Goal: Task Accomplishment & Management: Manage account settings

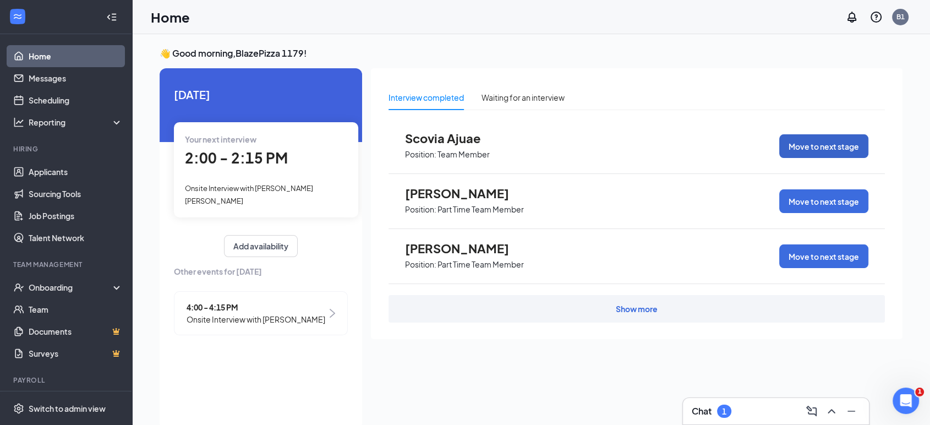
click at [838, 150] on button "Move to next stage" at bounding box center [823, 146] width 89 height 24
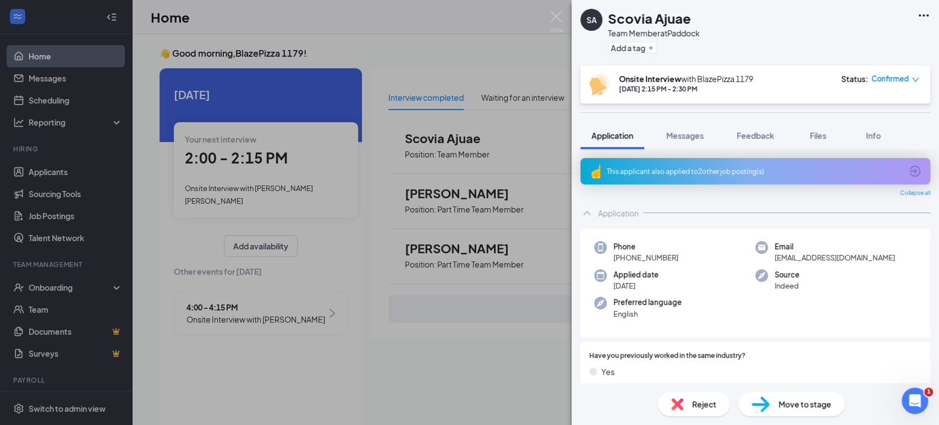
click at [701, 168] on div "This applicant also applied to 2 other job posting(s)" at bounding box center [754, 171] width 295 height 9
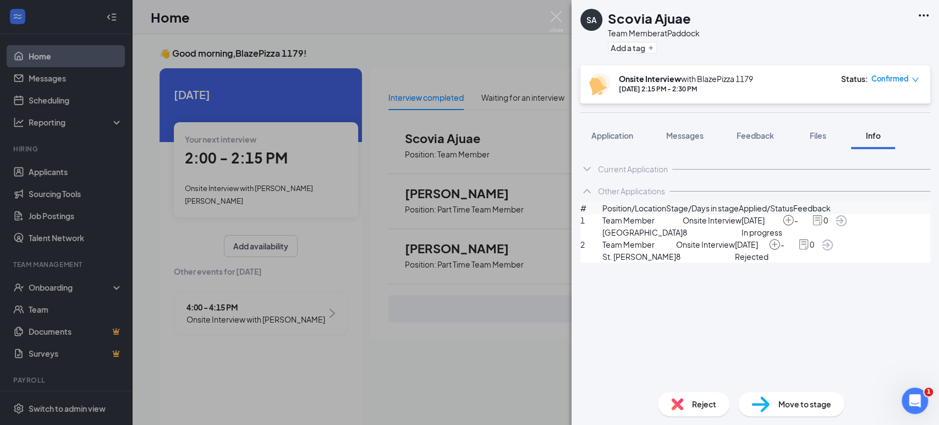
click at [699, 405] on span "Reject" at bounding box center [704, 404] width 24 height 12
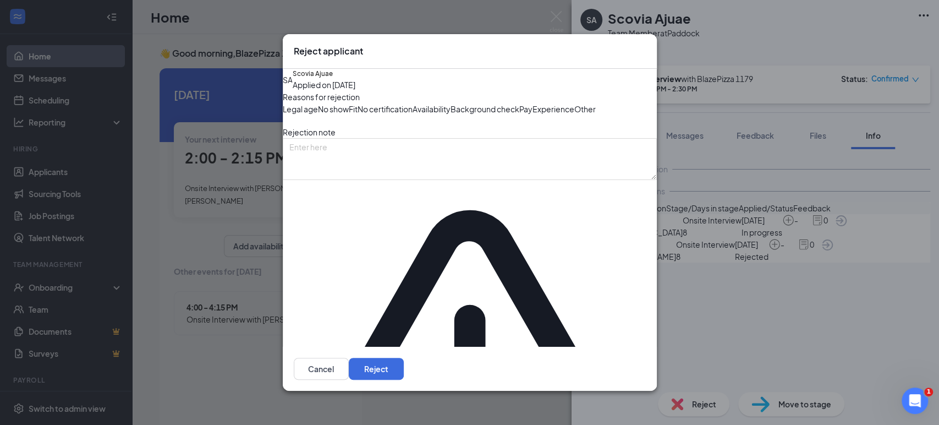
click at [349, 115] on span "No show" at bounding box center [333, 109] width 31 height 12
click at [404, 362] on button "Reject" at bounding box center [376, 369] width 55 height 22
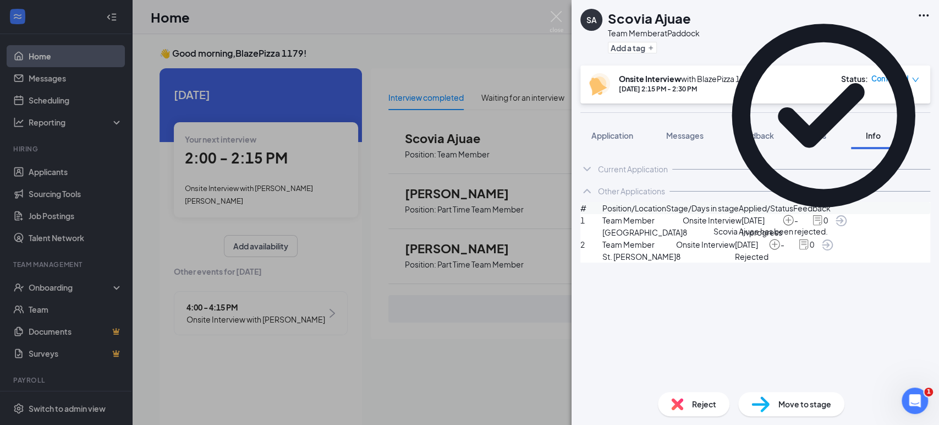
click at [838, 229] on icon "Cross" at bounding box center [834, 232] width 7 height 7
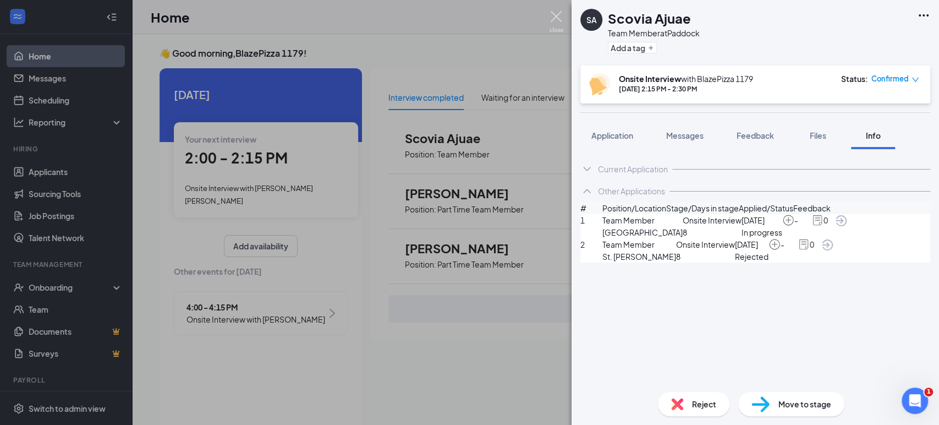
click at [555, 15] on img at bounding box center [557, 21] width 14 height 21
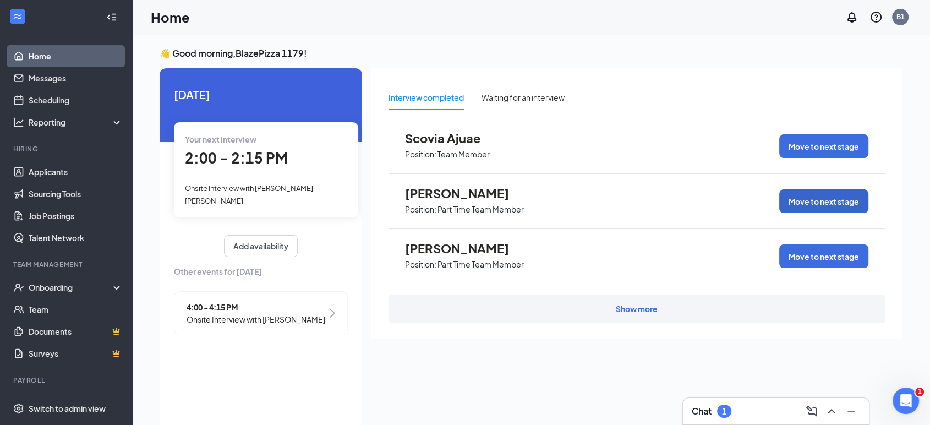
click at [809, 198] on button "Move to next stage" at bounding box center [823, 201] width 89 height 24
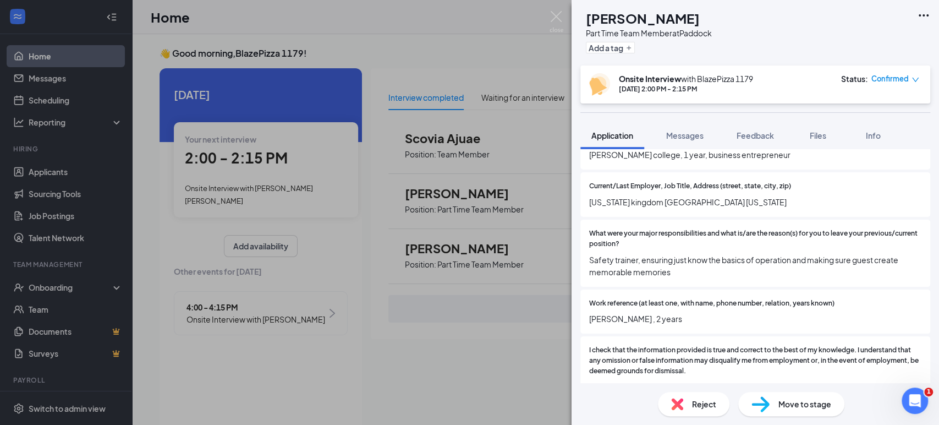
scroll to position [1088, 0]
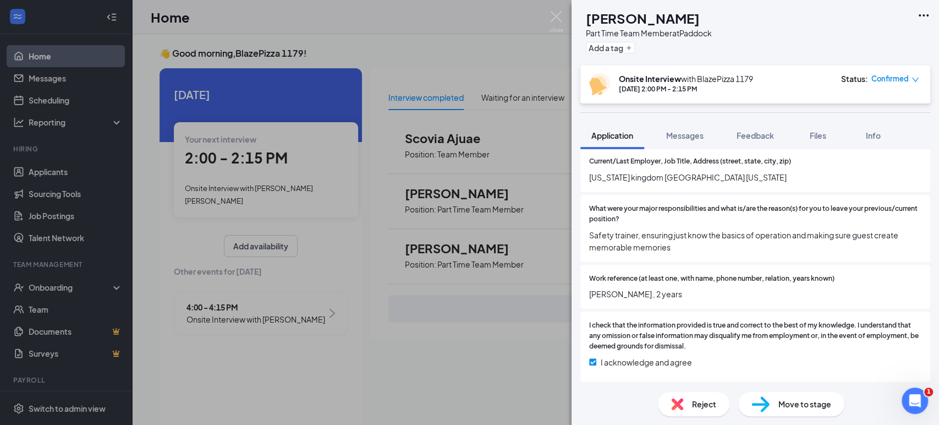
click at [696, 406] on span "Reject" at bounding box center [704, 404] width 24 height 12
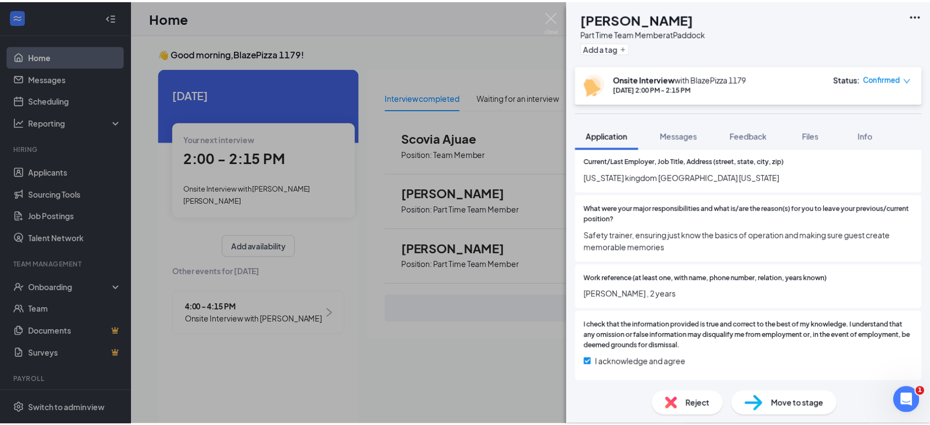
scroll to position [1084, 0]
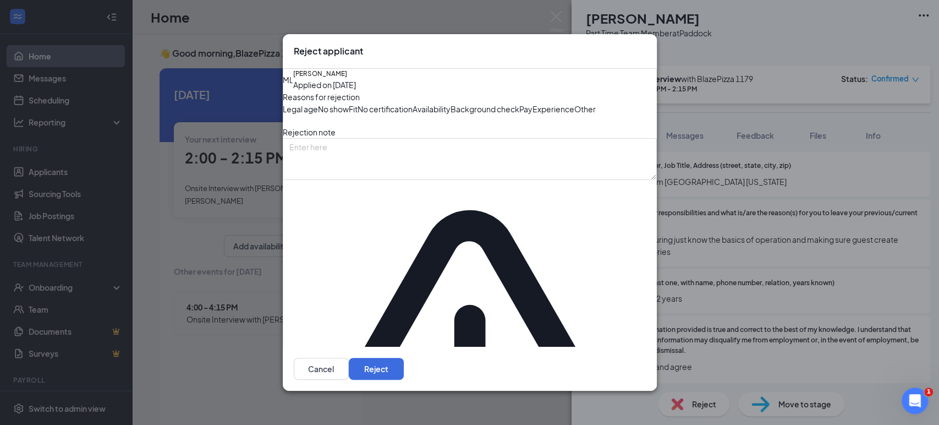
click at [519, 115] on span "Pay" at bounding box center [525, 109] width 13 height 12
click at [404, 364] on button "Reject" at bounding box center [376, 369] width 55 height 22
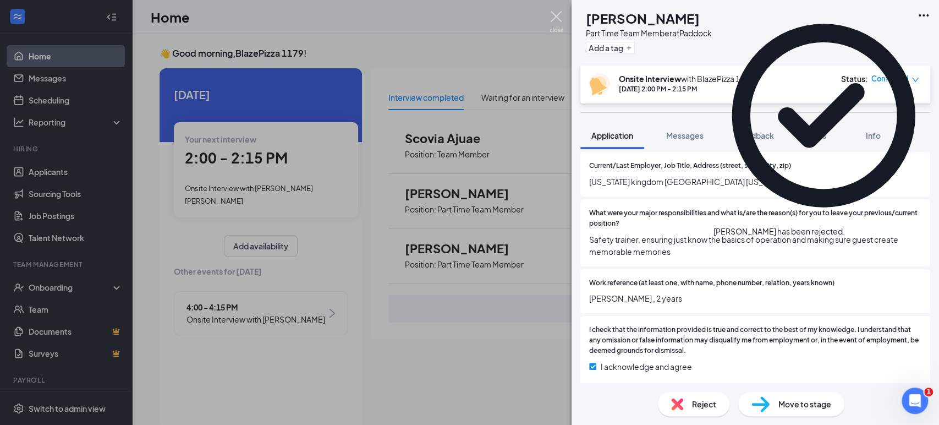
click at [559, 13] on img at bounding box center [557, 21] width 14 height 21
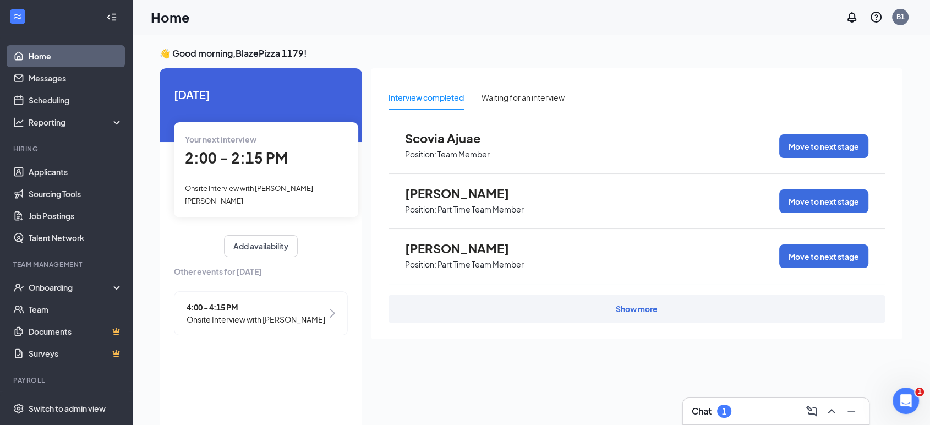
click at [546, 313] on div "Show more" at bounding box center [636, 309] width 496 height 28
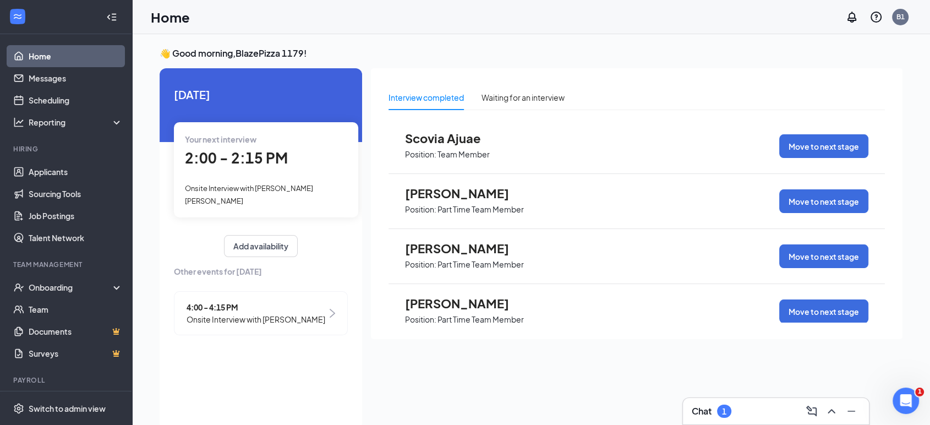
click at [764, 407] on div "Chat 1" at bounding box center [776, 411] width 168 height 18
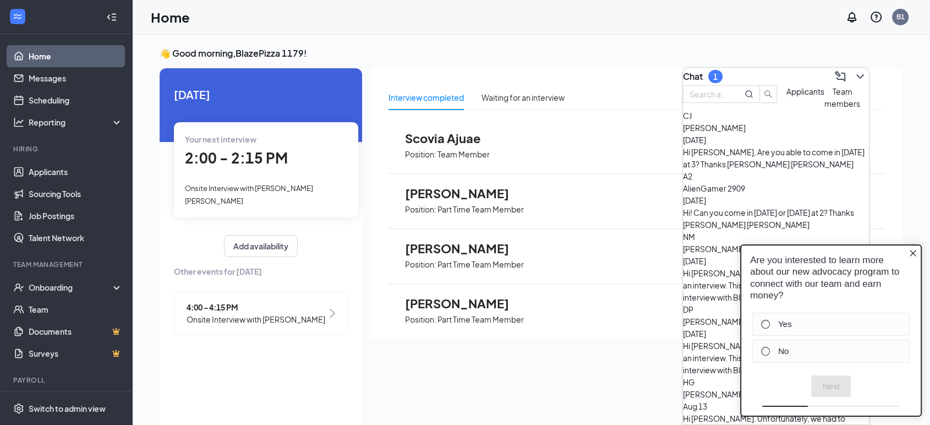
click at [913, 252] on icon "Close button" at bounding box center [913, 253] width 7 height 7
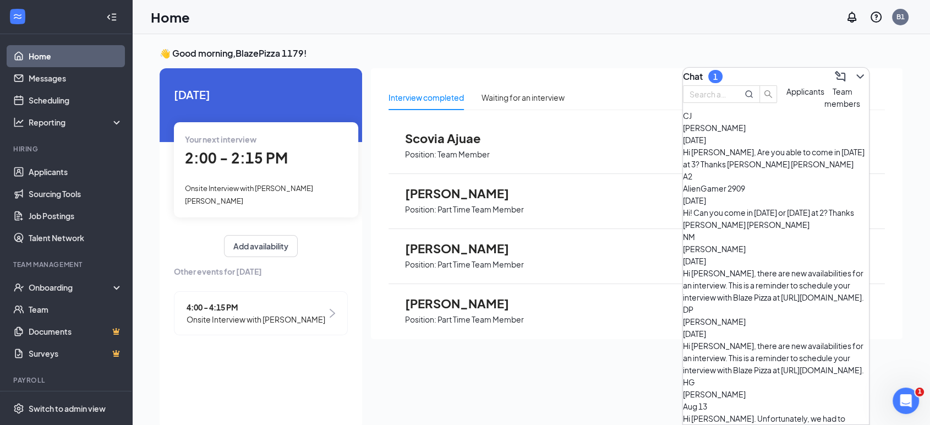
click at [718, 72] on div "1" at bounding box center [715, 76] width 4 height 9
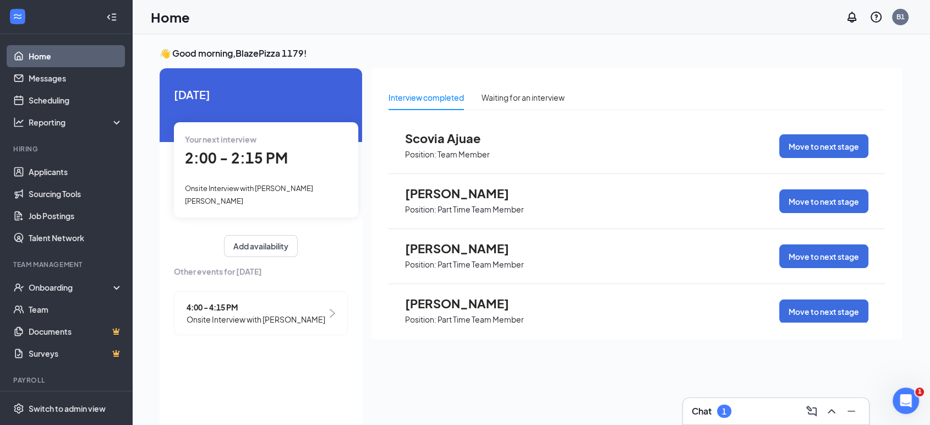
click at [461, 309] on span "[PERSON_NAME]" at bounding box center [465, 303] width 121 height 14
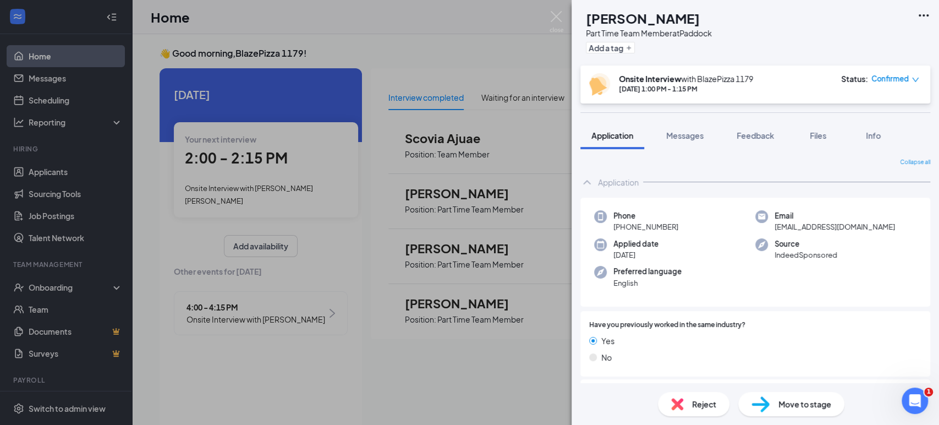
click at [696, 404] on span "Reject" at bounding box center [704, 404] width 24 height 12
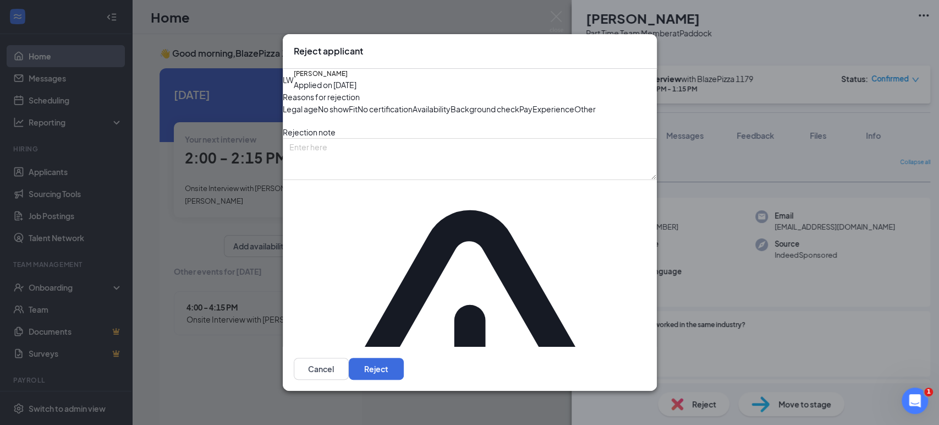
click at [349, 115] on span "No show" at bounding box center [333, 109] width 31 height 12
click at [349, 368] on button "Cancel" at bounding box center [321, 369] width 55 height 22
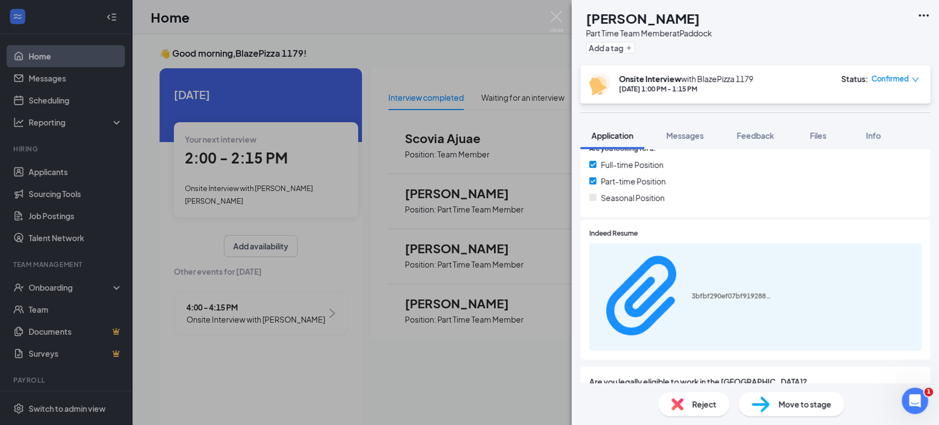
scroll to position [305, 0]
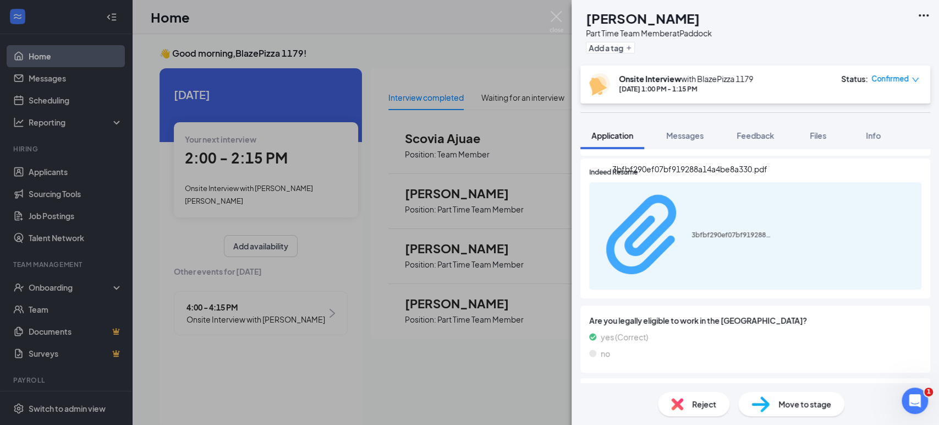
click at [692, 231] on div "3bfbf290ef07bf919288a14a4be8a330.pdf" at bounding box center [733, 235] width 83 height 9
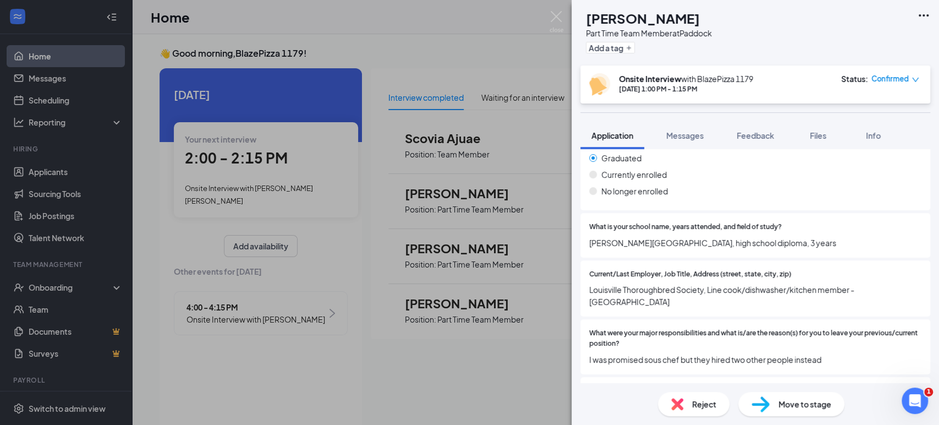
scroll to position [1136, 0]
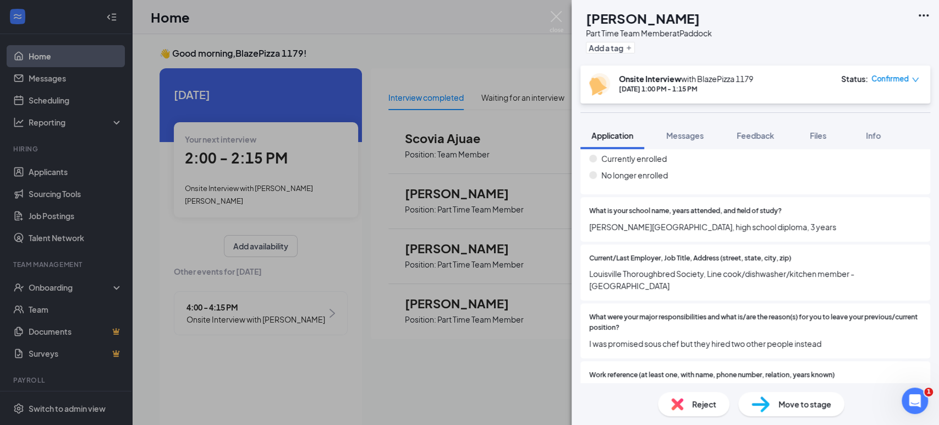
click at [704, 404] on span "Reject" at bounding box center [704, 404] width 24 height 12
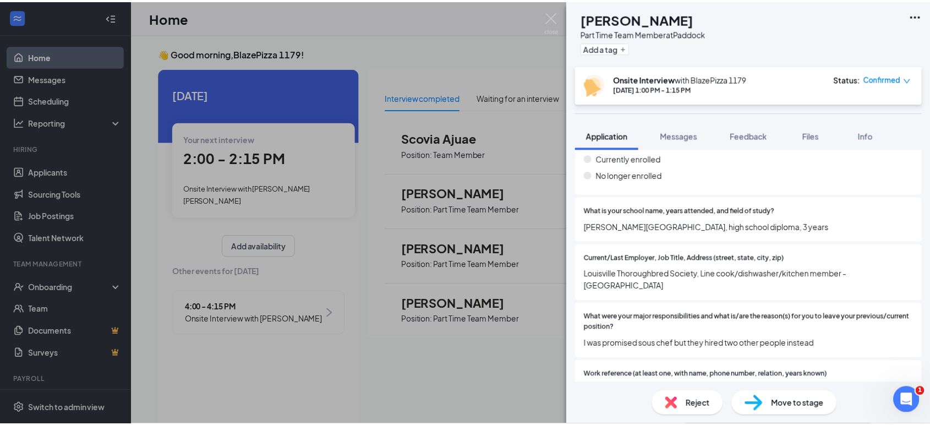
scroll to position [1132, 0]
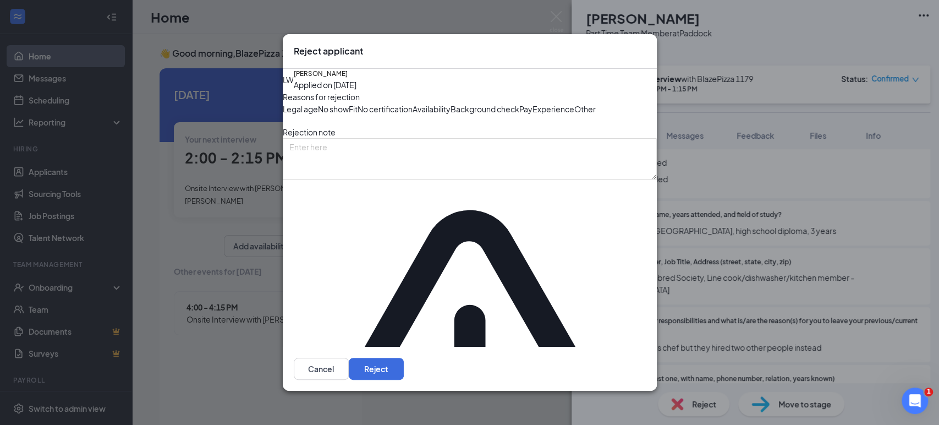
click at [349, 115] on span "No show" at bounding box center [333, 109] width 31 height 12
click at [404, 364] on button "Reject" at bounding box center [376, 369] width 55 height 22
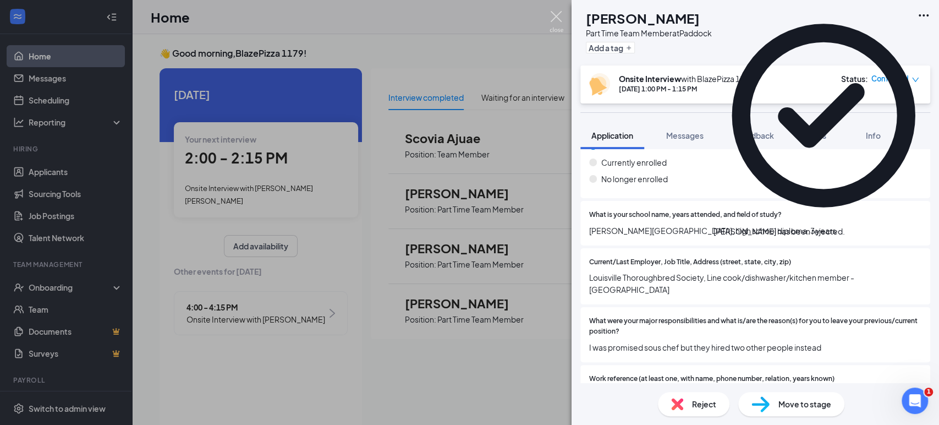
click at [554, 13] on img at bounding box center [557, 21] width 14 height 21
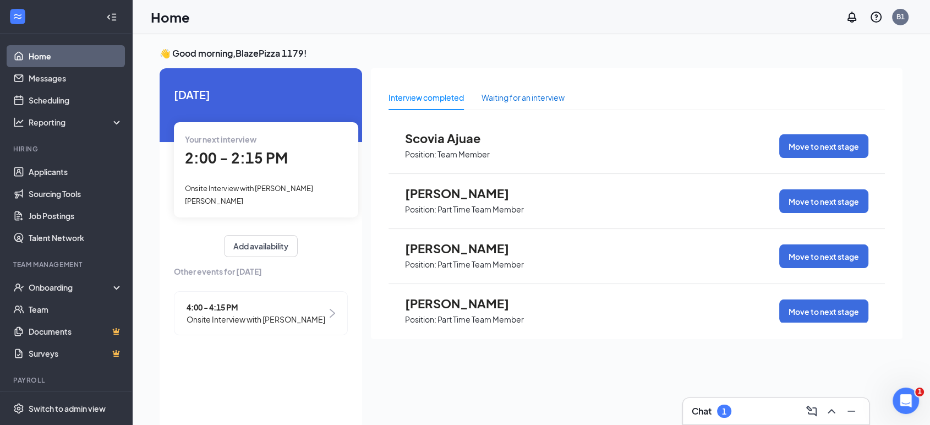
click at [523, 95] on div "Waiting for an interview" at bounding box center [522, 97] width 83 height 12
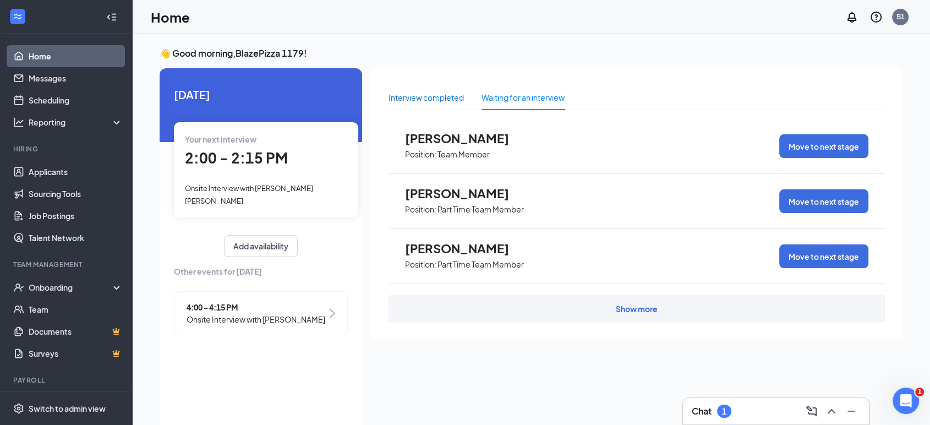
click at [409, 95] on div "Interview completed" at bounding box center [425, 97] width 75 height 12
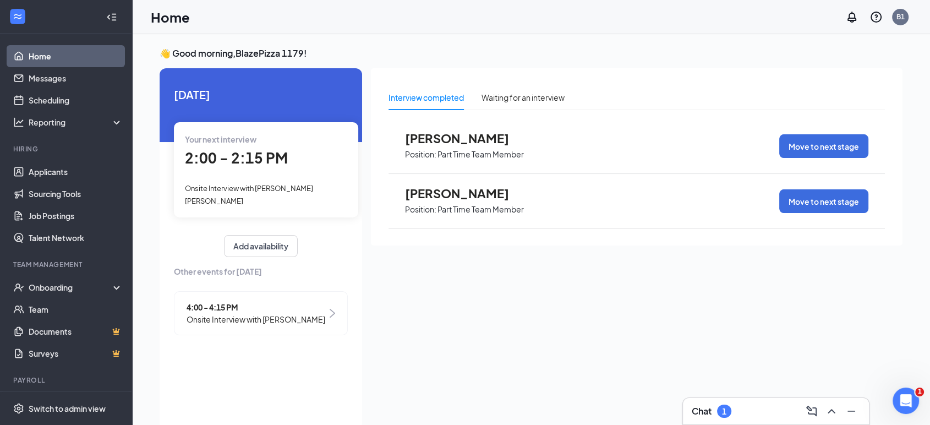
click at [242, 184] on span "Onsite Interview with [PERSON_NAME] [PERSON_NAME]" at bounding box center [249, 194] width 128 height 21
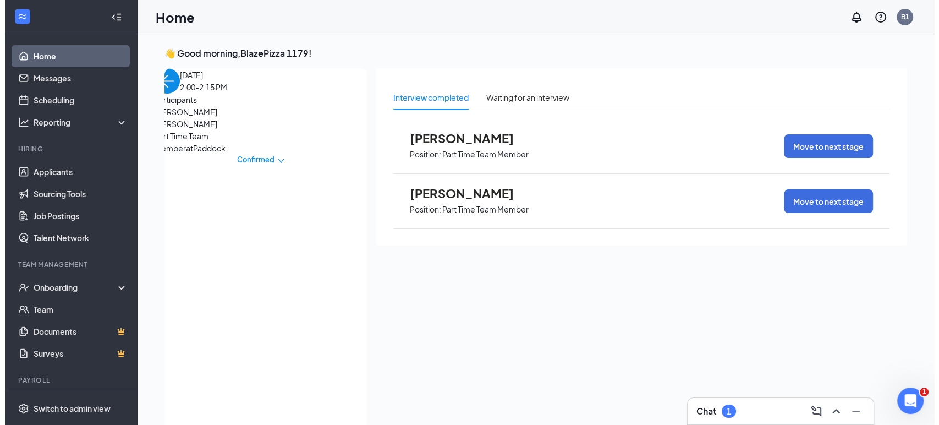
scroll to position [4, 0]
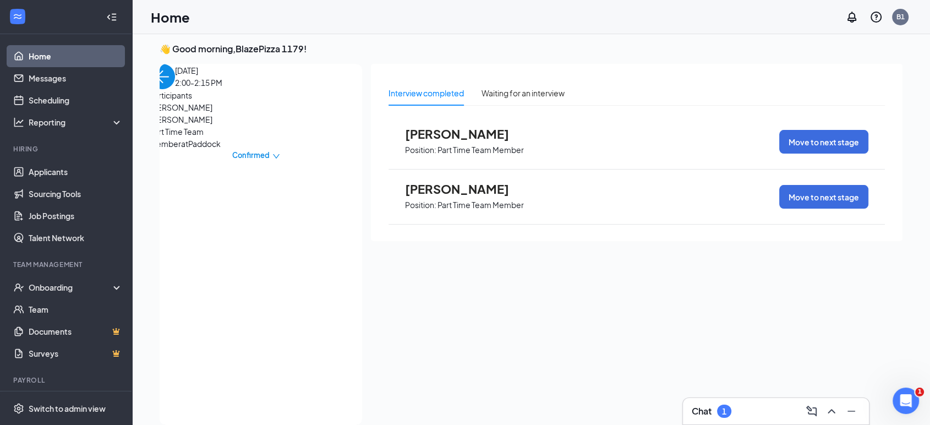
click at [189, 125] on span "[PERSON_NAME] [PERSON_NAME]" at bounding box center [208, 113] width 116 height 24
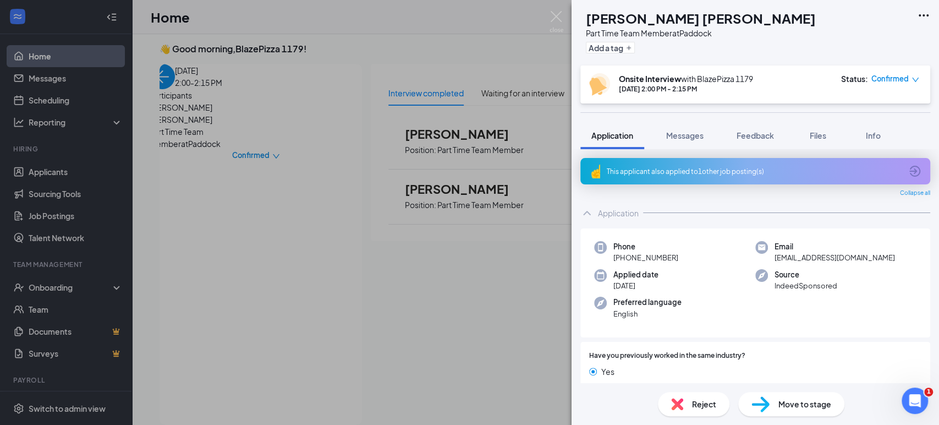
click at [713, 168] on div "This applicant also applied to 1 other job posting(s)" at bounding box center [754, 171] width 295 height 9
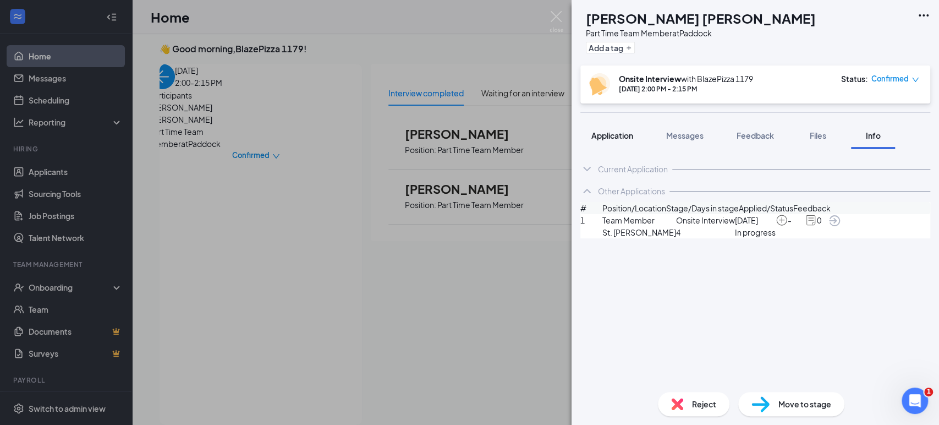
click at [620, 135] on span "Application" at bounding box center [613, 135] width 42 height 10
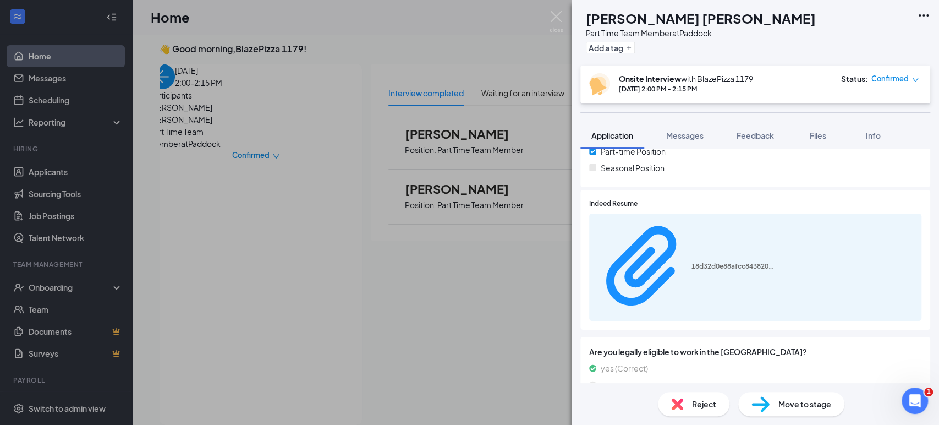
scroll to position [305, 0]
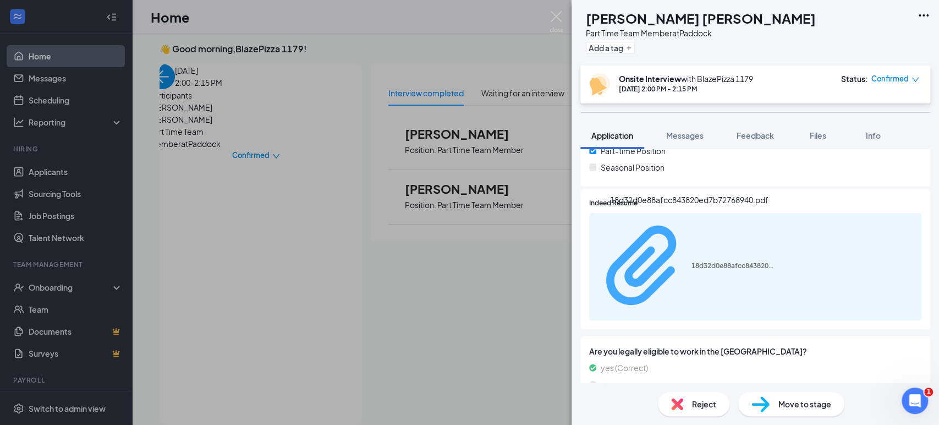
click at [692, 261] on div "18d32d0e88afcc843820ed7b72768940.pdf" at bounding box center [733, 265] width 83 height 9
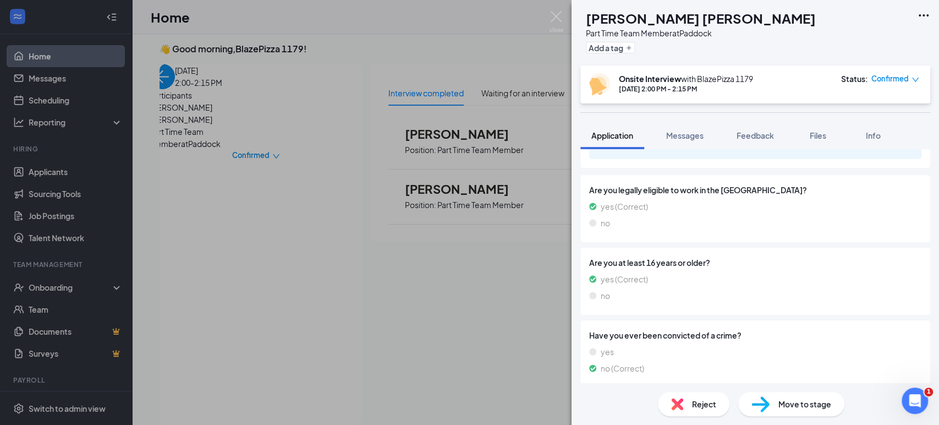
scroll to position [335, 0]
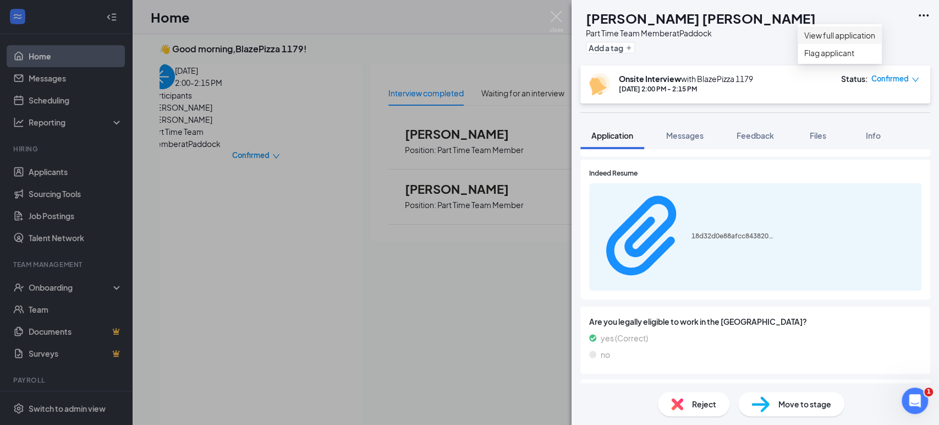
click at [850, 39] on link "View full application" at bounding box center [839, 35] width 71 height 12
click at [555, 15] on img at bounding box center [557, 21] width 14 height 21
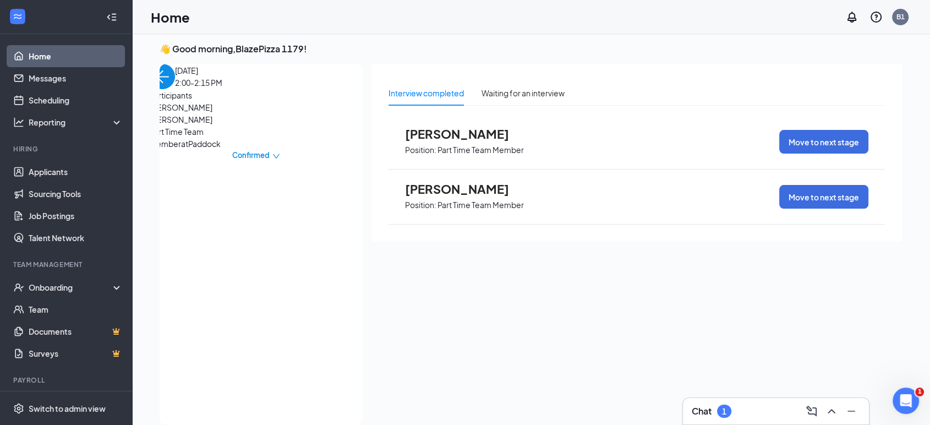
click at [171, 89] on img "back-button" at bounding box center [162, 76] width 25 height 25
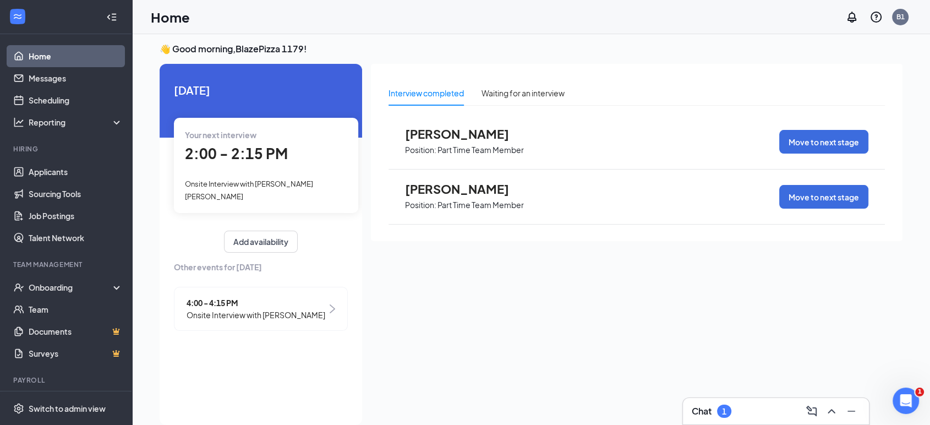
click at [222, 297] on span "4:00 - 4:15 PM" at bounding box center [256, 303] width 139 height 12
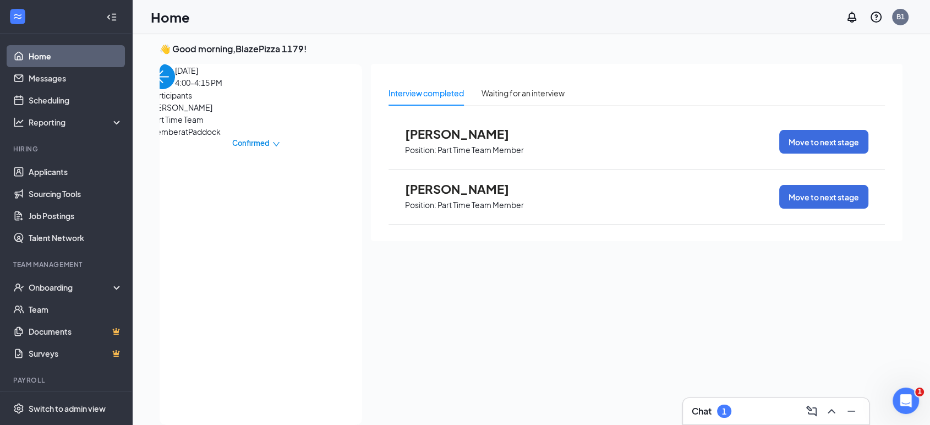
click at [183, 113] on span "[PERSON_NAME]" at bounding box center [208, 107] width 116 height 12
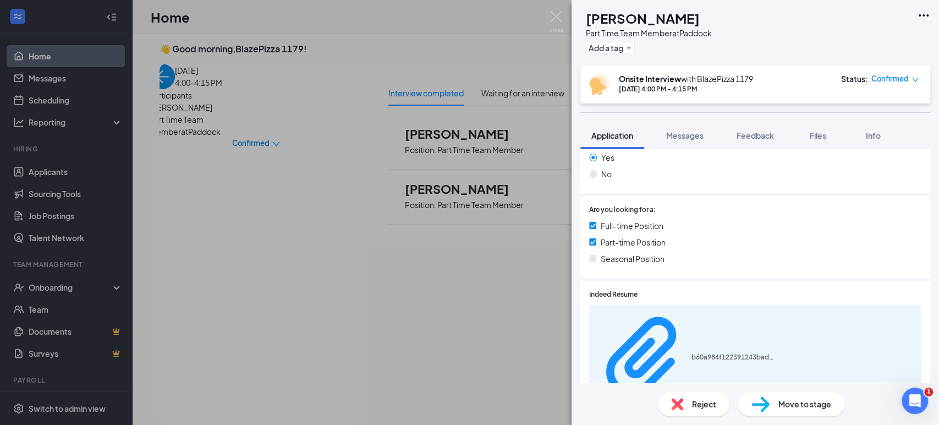
scroll to position [244, 0]
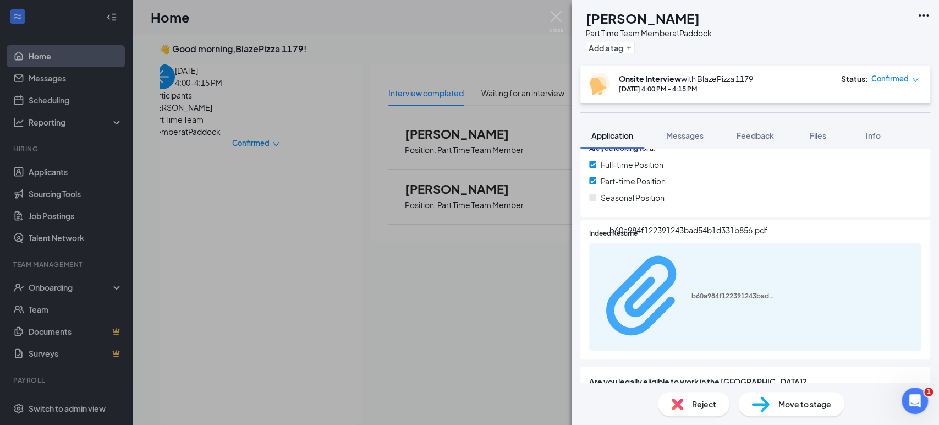
click at [692, 292] on div "b60a984f122391243bad54b1d331b856.pdf" at bounding box center [733, 296] width 83 height 9
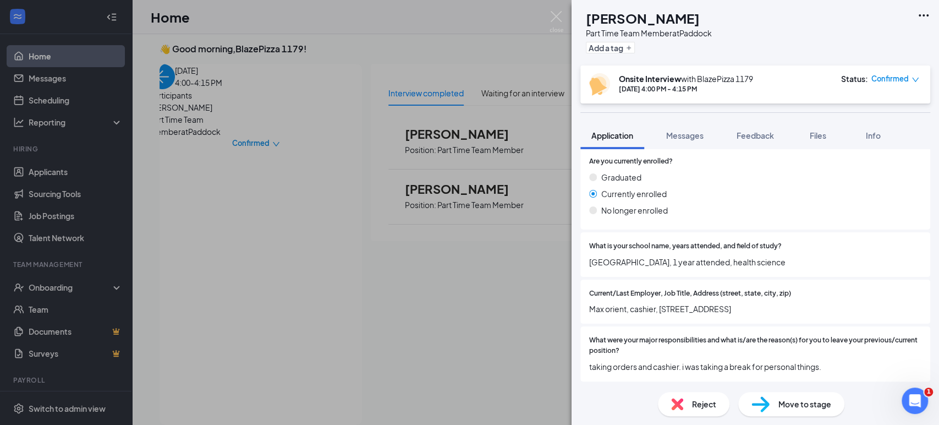
scroll to position [1136, 0]
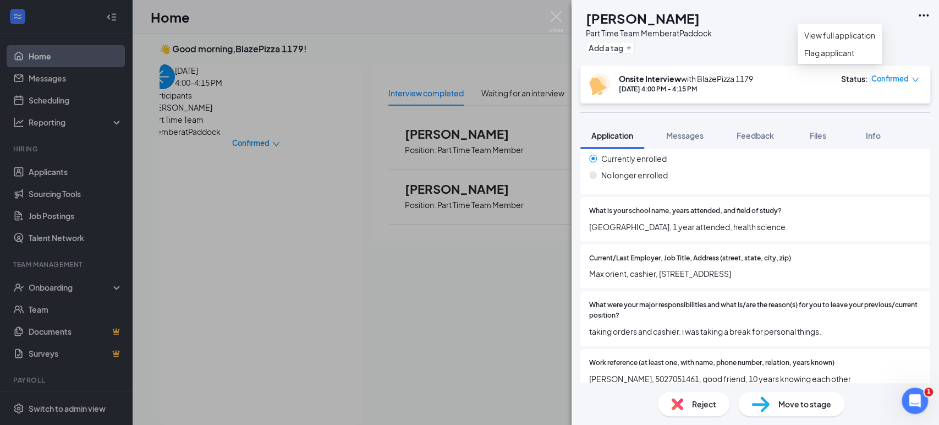
click at [927, 13] on icon "Ellipses" at bounding box center [923, 15] width 13 height 13
click at [846, 41] on link "View full application" at bounding box center [839, 35] width 71 height 12
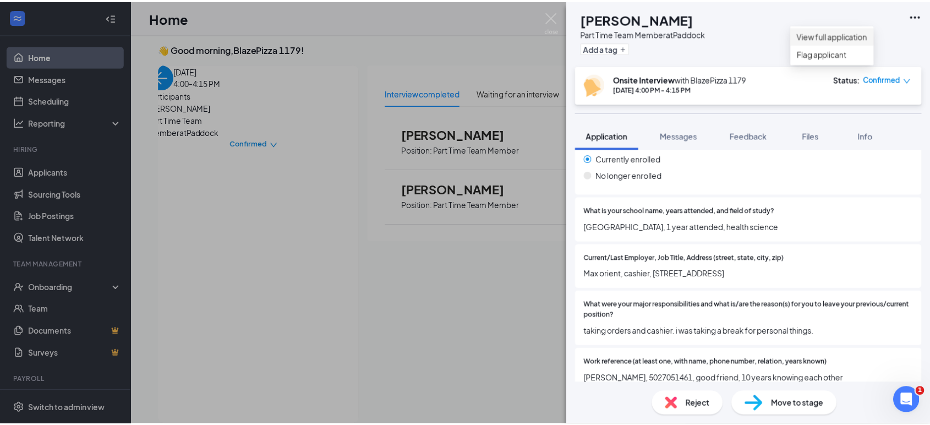
scroll to position [1132, 0]
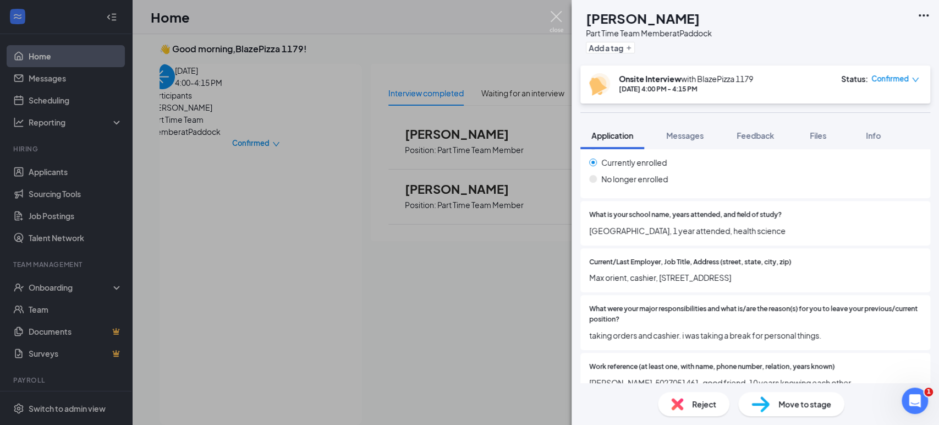
click at [558, 14] on img at bounding box center [557, 21] width 14 height 21
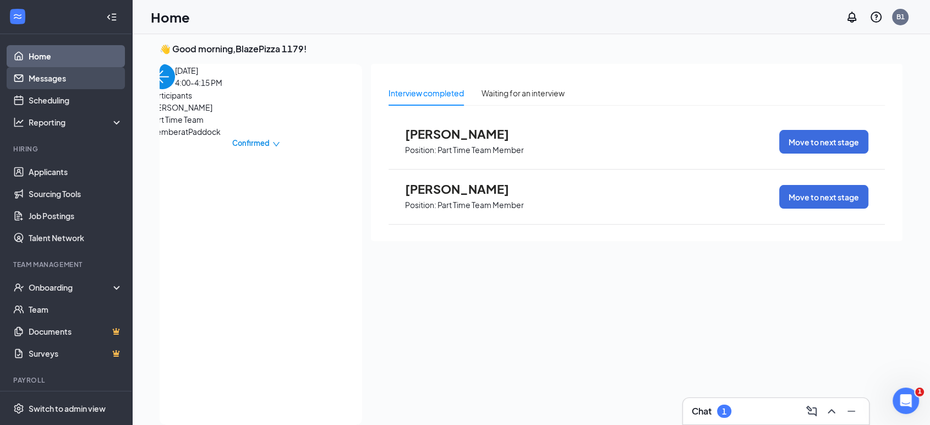
click at [34, 79] on link "Messages" at bounding box center [76, 78] width 94 height 22
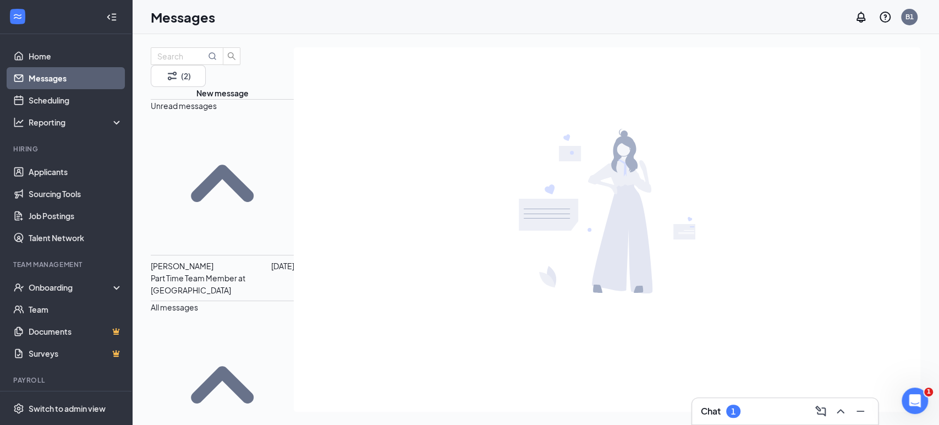
click at [189, 272] on p "Part Time Team Member at [GEOGRAPHIC_DATA]" at bounding box center [222, 284] width 143 height 24
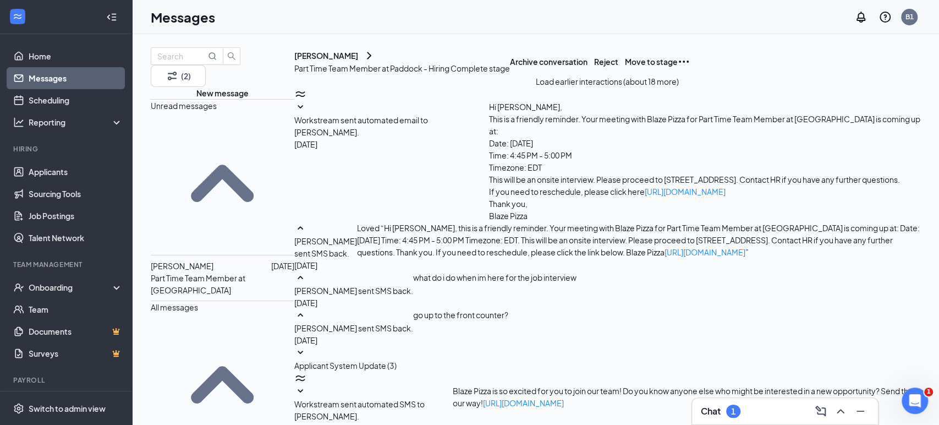
scroll to position [380, 0]
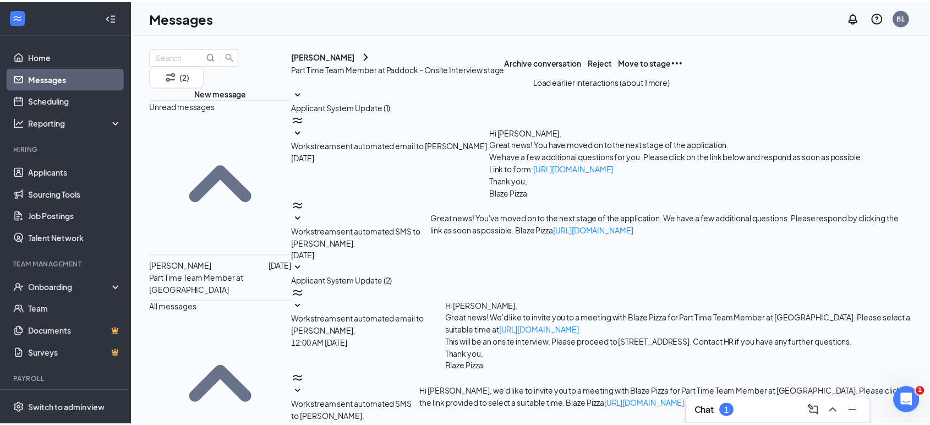
scroll to position [183, 0]
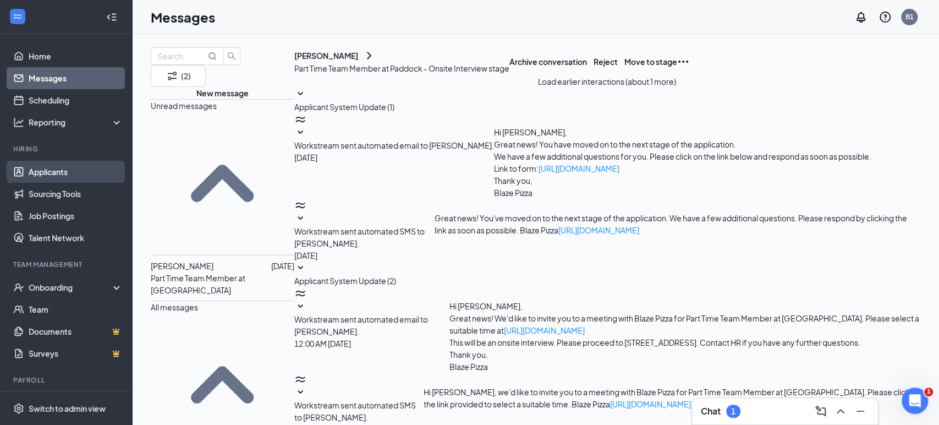
click at [45, 168] on link "Applicants" at bounding box center [76, 172] width 94 height 22
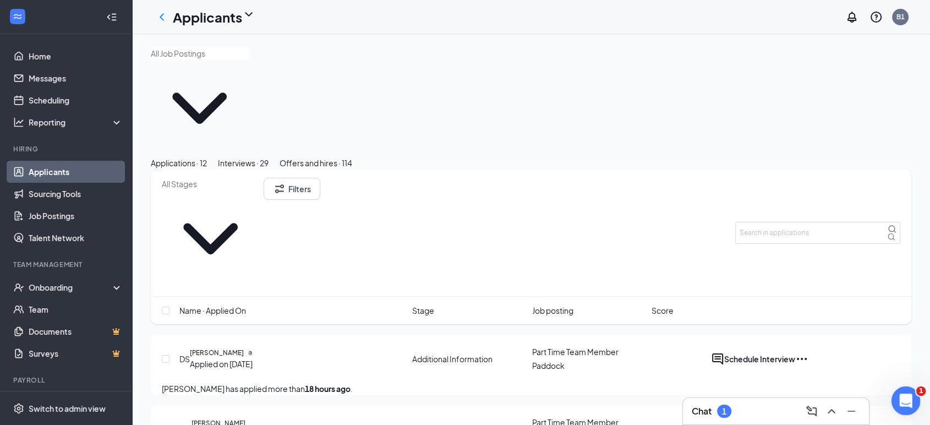
click at [907, 398] on icon "Open Intercom Messenger" at bounding box center [904, 399] width 18 height 18
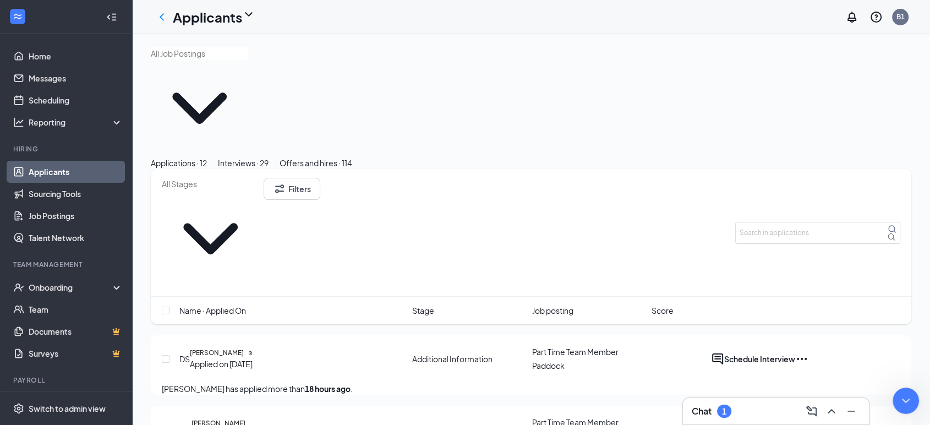
scroll to position [0, 0]
click at [722, 408] on div "1" at bounding box center [724, 411] width 4 height 9
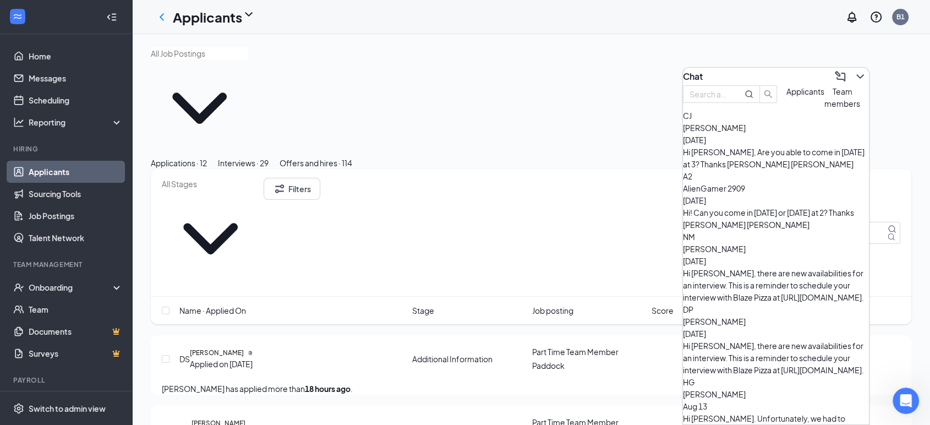
click at [824, 108] on span "Team members" at bounding box center [842, 97] width 36 height 22
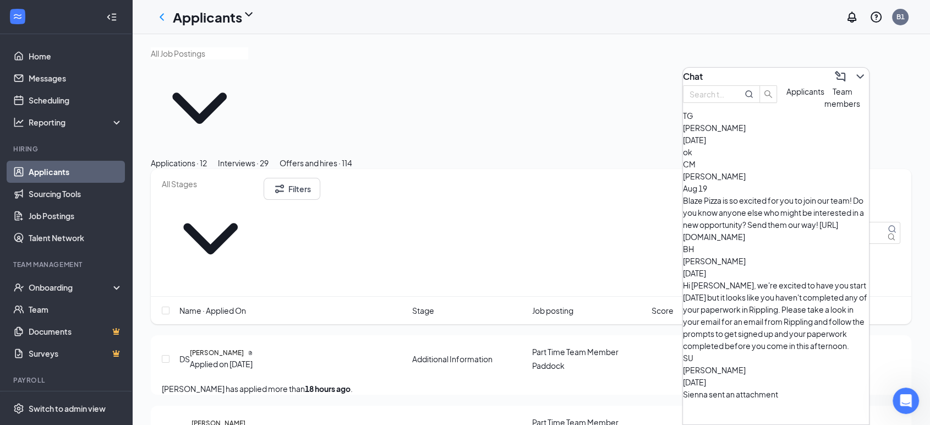
click at [744, 365] on span "[PERSON_NAME]" at bounding box center [714, 370] width 63 height 10
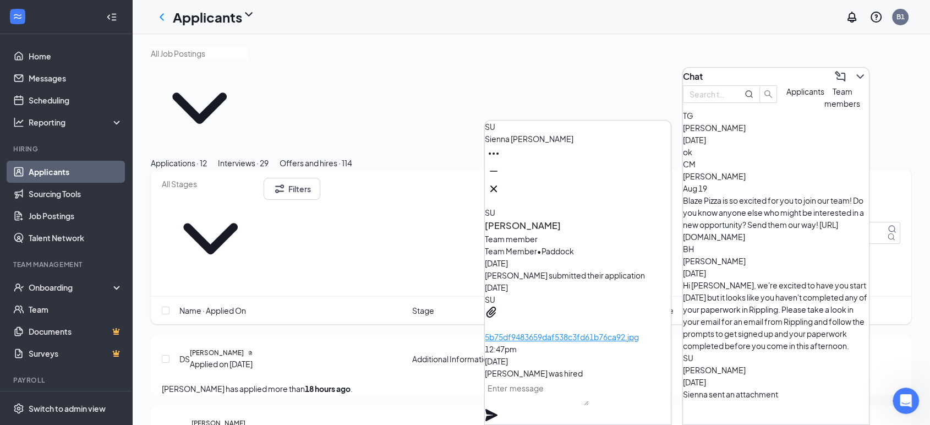
click at [740, 279] on div "Hi [PERSON_NAME], we're excited to have you start [DATE] but it looks like you …" at bounding box center [776, 315] width 186 height 73
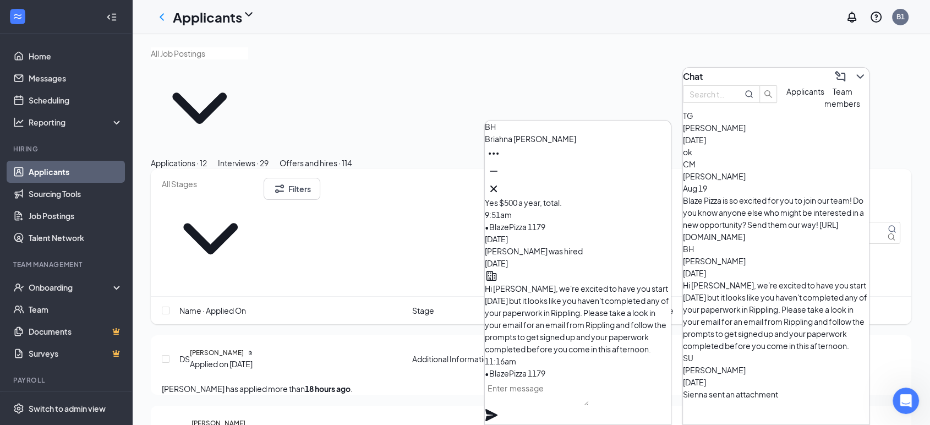
click at [738, 206] on div "Blaze Pizza is so excited for you to join our team! Do you know anyone else who…" at bounding box center [776, 218] width 186 height 48
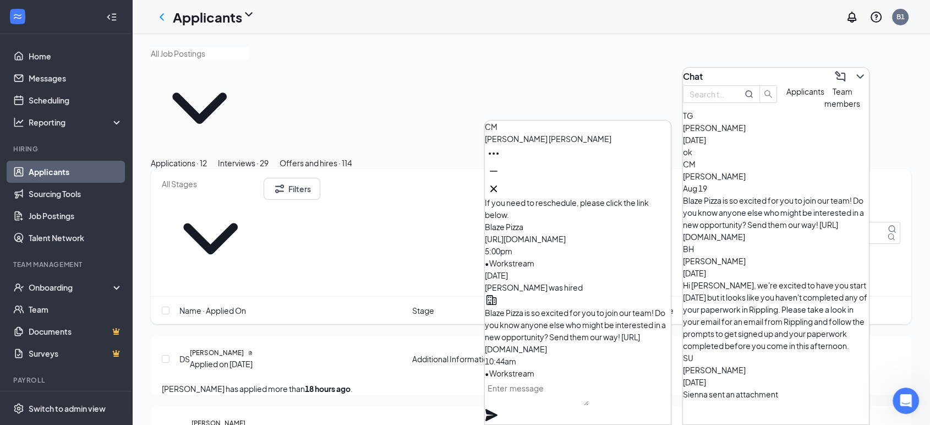
click at [727, 158] on div "ok" at bounding box center [776, 152] width 186 height 12
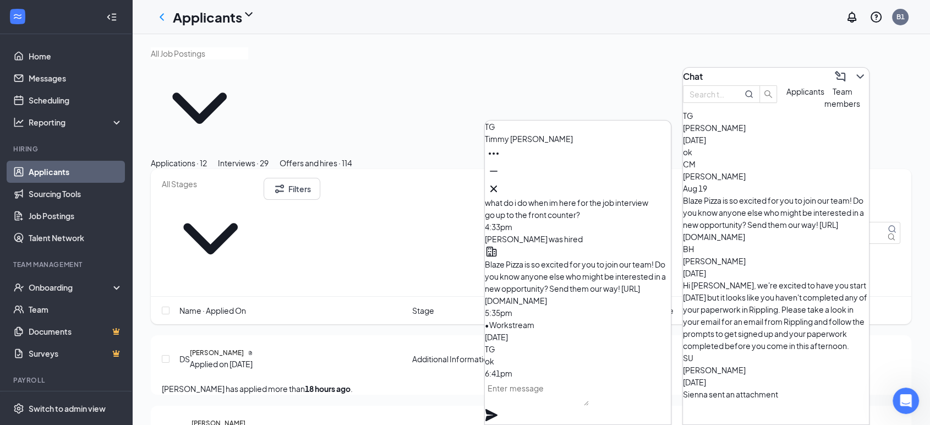
click at [786, 96] on span "Applicants" at bounding box center [805, 91] width 38 height 10
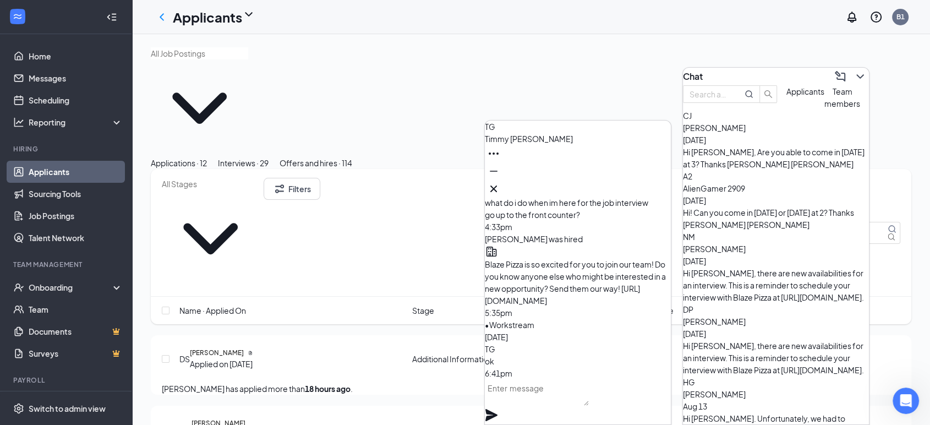
click at [740, 170] on div "Hi [PERSON_NAME], Are you able to come in [DATE] at 3? Thanks [PERSON_NAME] [PE…" at bounding box center [776, 158] width 186 height 24
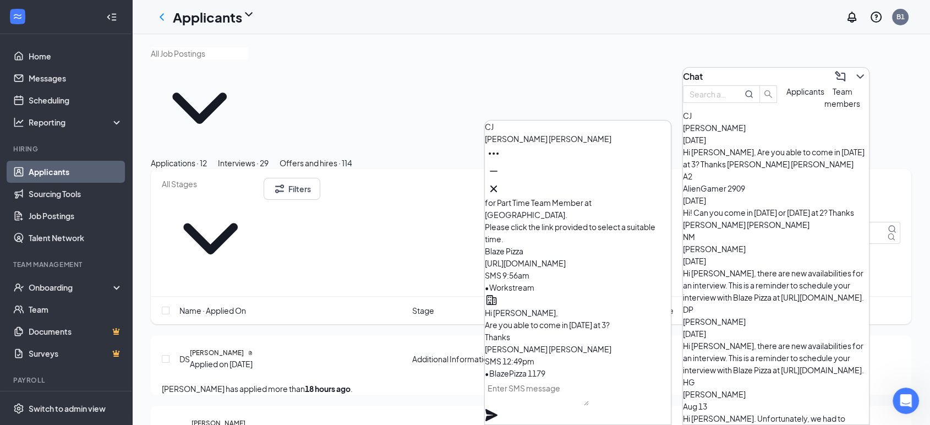
click at [743, 193] on span "AlienGamer 2909" at bounding box center [714, 188] width 62 height 10
click at [745, 267] on div "Hi [PERSON_NAME], there are new availabilities for an interview. This is a remi…" at bounding box center [776, 285] width 186 height 36
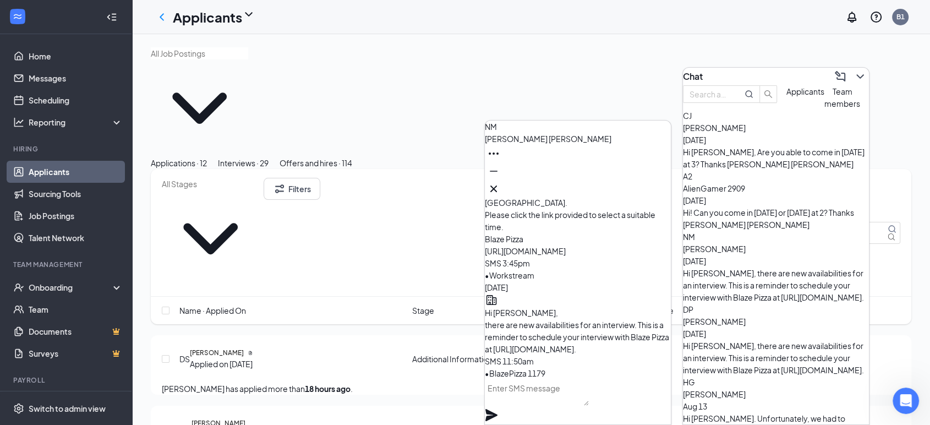
click at [746, 316] on span "[PERSON_NAME]" at bounding box center [714, 321] width 63 height 10
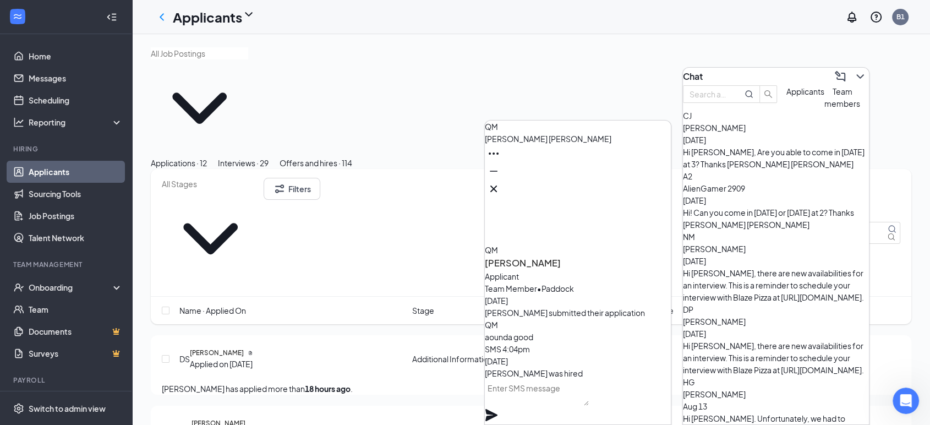
click at [853, 70] on icon "ChevronDown" at bounding box center [859, 76] width 13 height 13
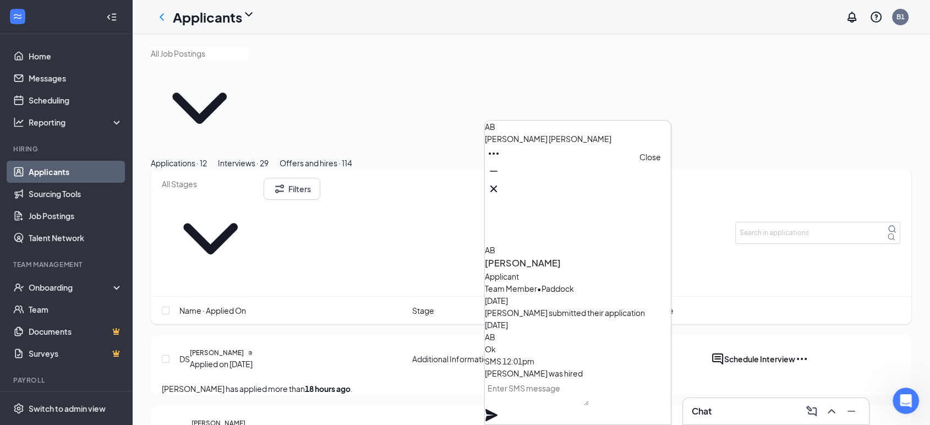
click at [497, 185] on icon "Cross" at bounding box center [493, 188] width 7 height 7
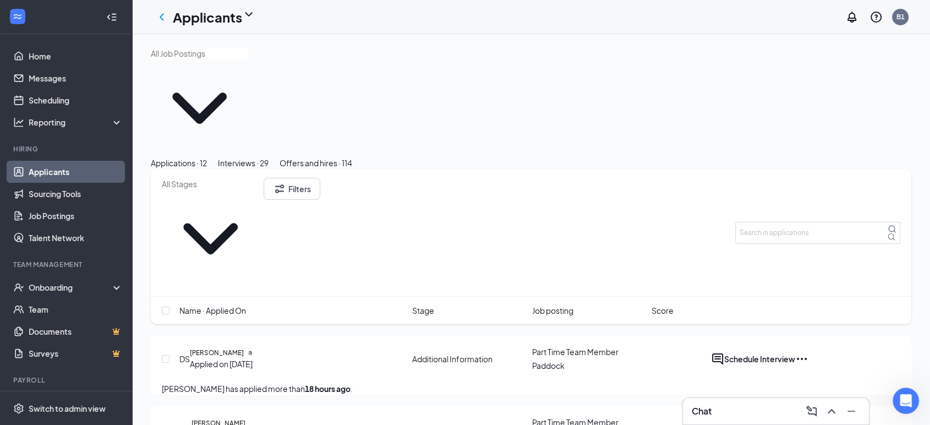
click at [269, 157] on div "Interviews · 29" at bounding box center [243, 163] width 51 height 12
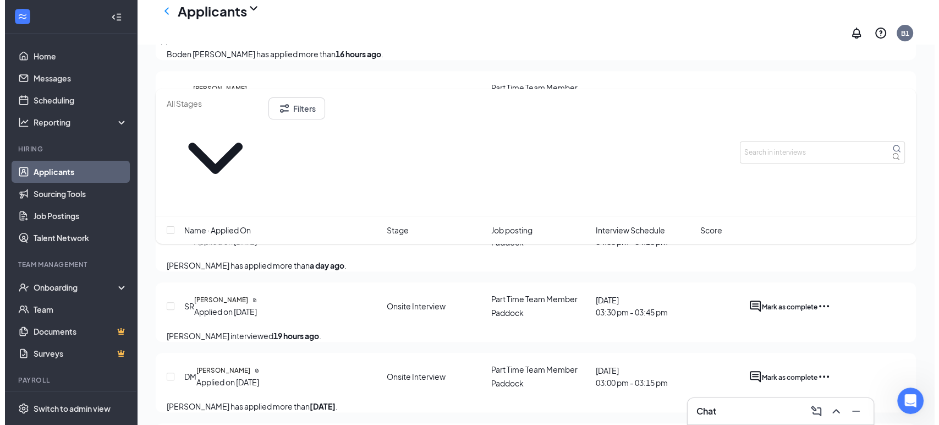
scroll to position [550, 0]
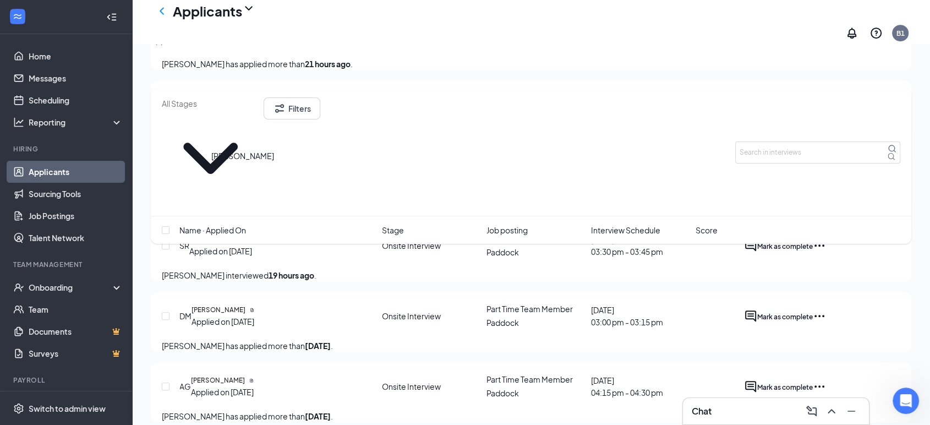
click at [226, 234] on h5 "[PERSON_NAME]" at bounding box center [216, 239] width 54 height 10
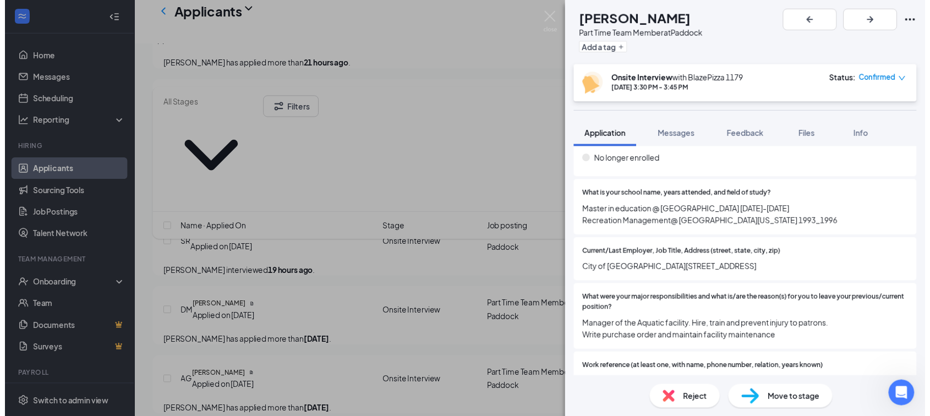
scroll to position [1191, 0]
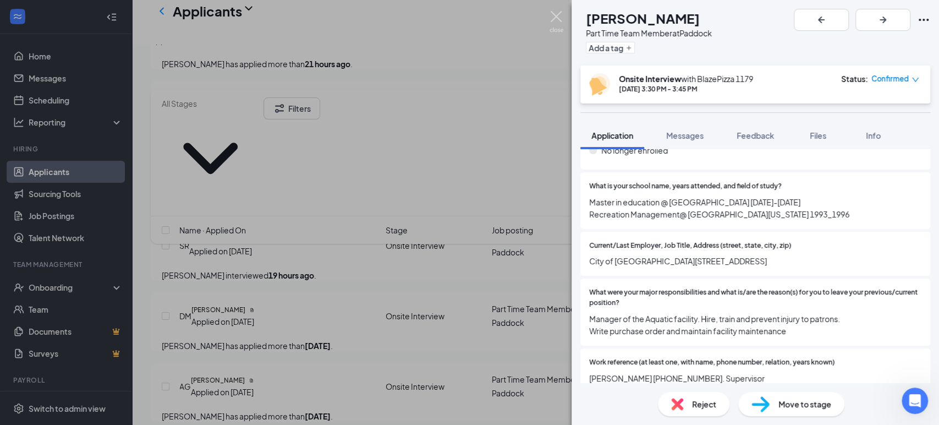
click at [560, 18] on img at bounding box center [557, 21] width 14 height 21
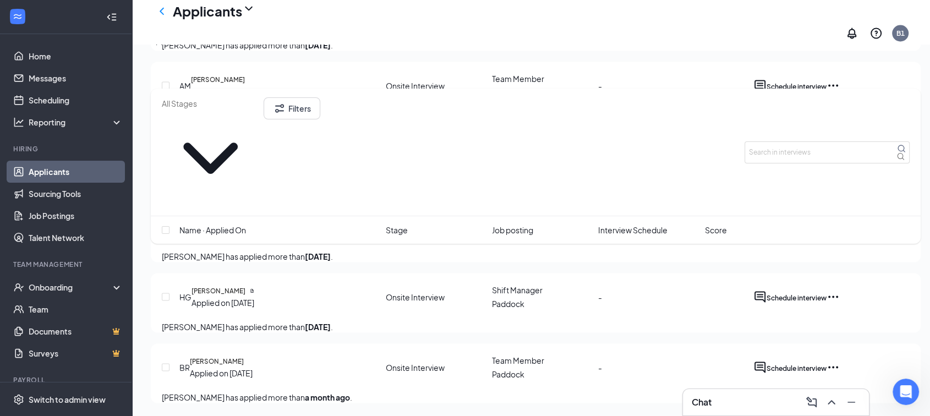
scroll to position [2222, 0]
click at [840, 360] on icon "Ellipses" at bounding box center [832, 366] width 13 height 13
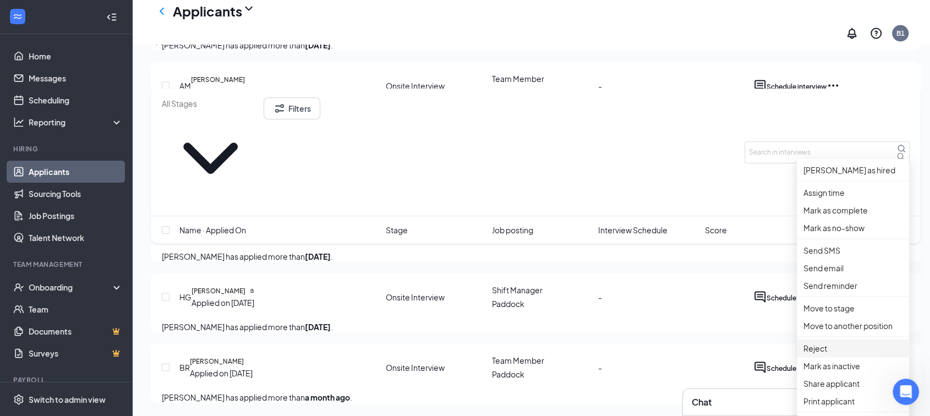
click at [815, 342] on p "Reject" at bounding box center [852, 348] width 99 height 12
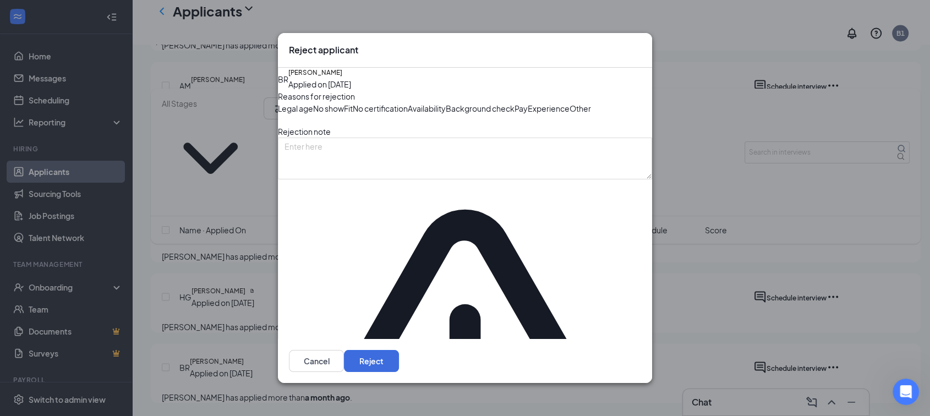
click at [641, 44] on icon "Cross" at bounding box center [641, 44] width 0 height 0
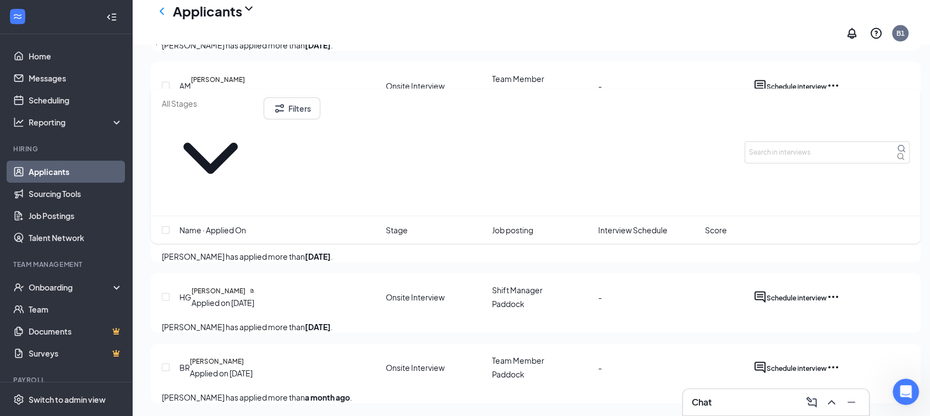
click at [840, 360] on icon "Ellipses" at bounding box center [832, 366] width 13 height 13
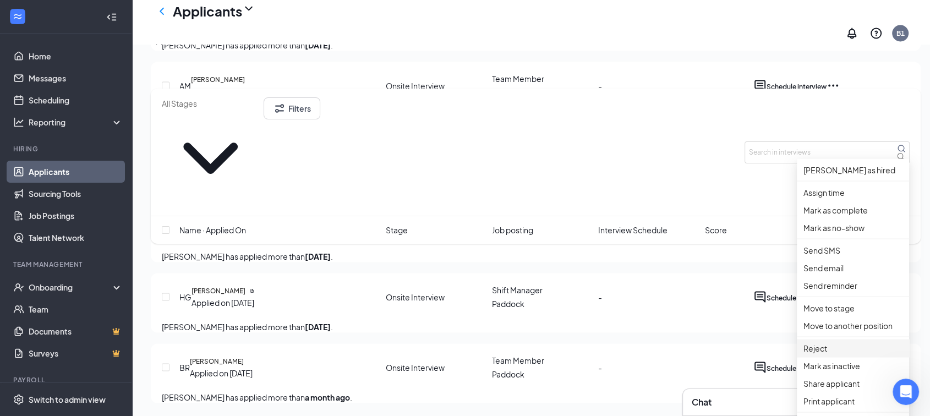
click at [819, 342] on p "Reject" at bounding box center [852, 348] width 99 height 12
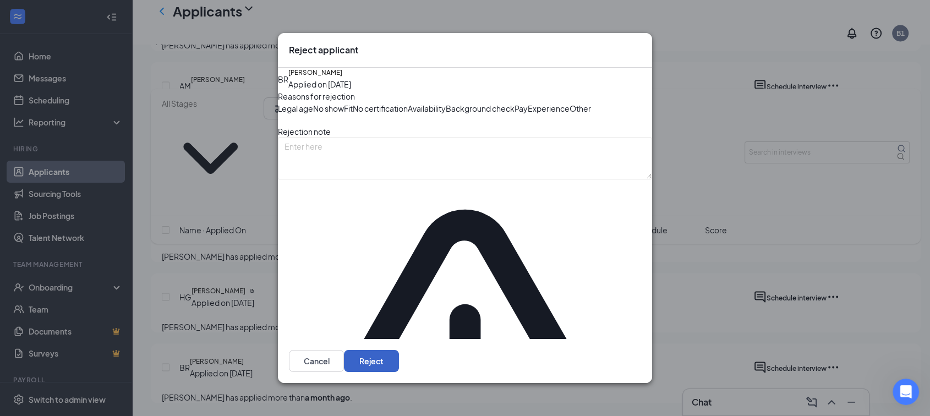
click at [399, 362] on button "Reject" at bounding box center [371, 361] width 55 height 22
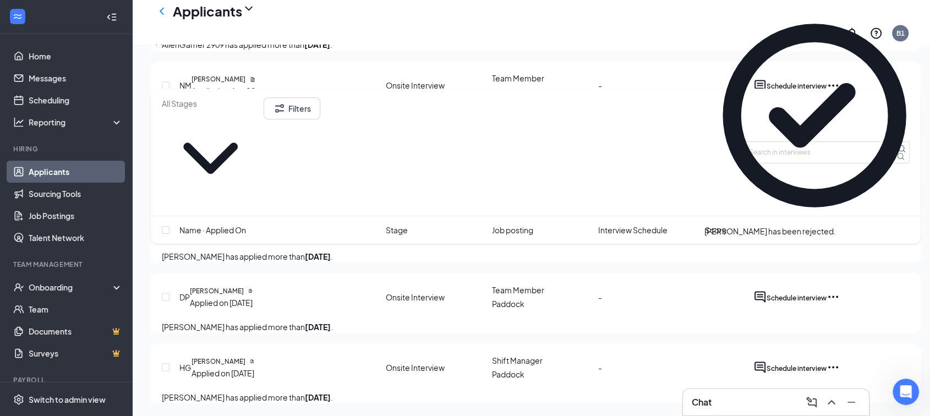
scroll to position [2139, 0]
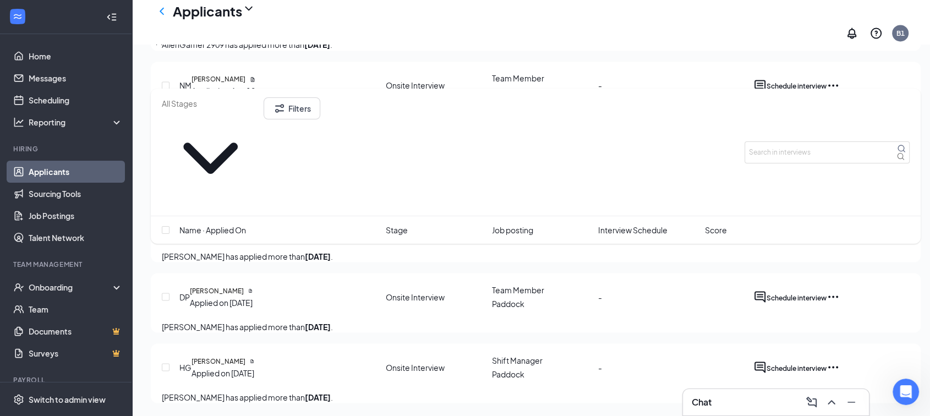
click at [840, 360] on icon "Ellipses" at bounding box center [832, 366] width 13 height 13
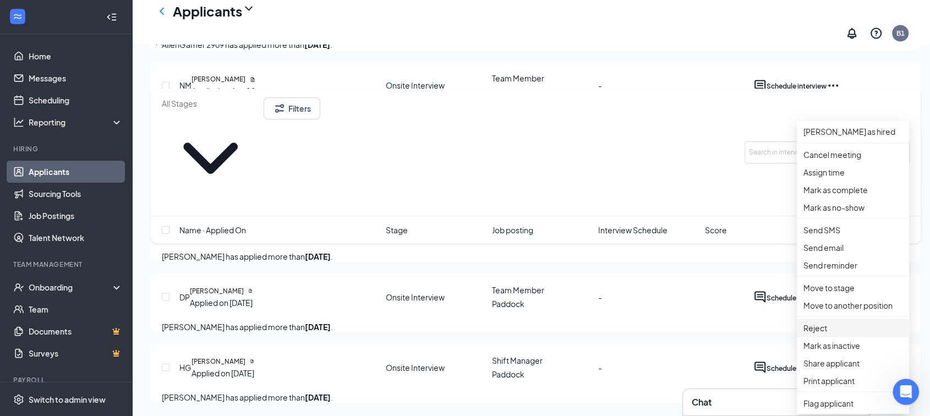
click at [811, 321] on p "Reject" at bounding box center [852, 327] width 99 height 12
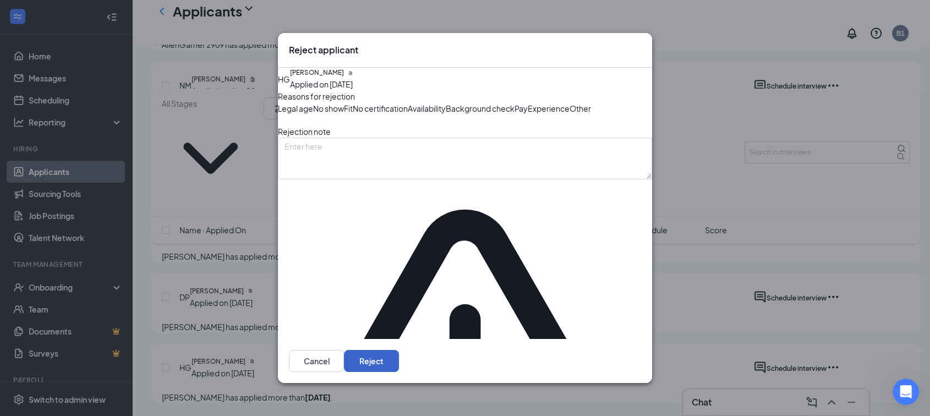
click at [399, 359] on button "Reject" at bounding box center [371, 361] width 55 height 22
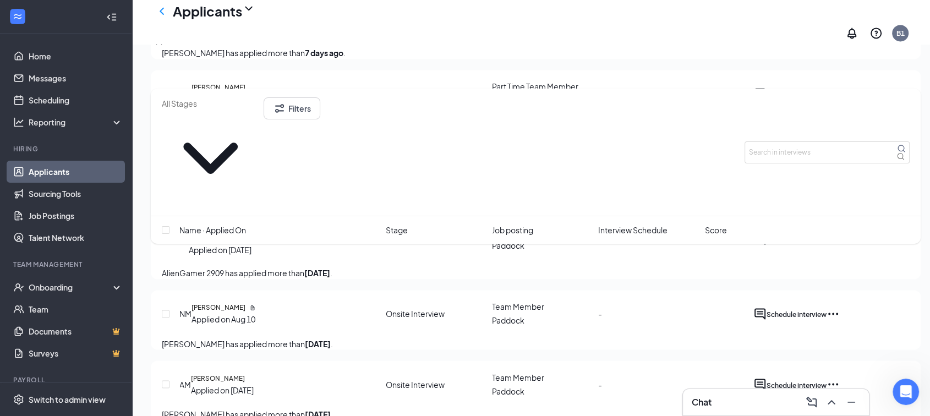
scroll to position [1750, 0]
click at [840, 246] on icon "Ellipses" at bounding box center [832, 239] width 13 height 13
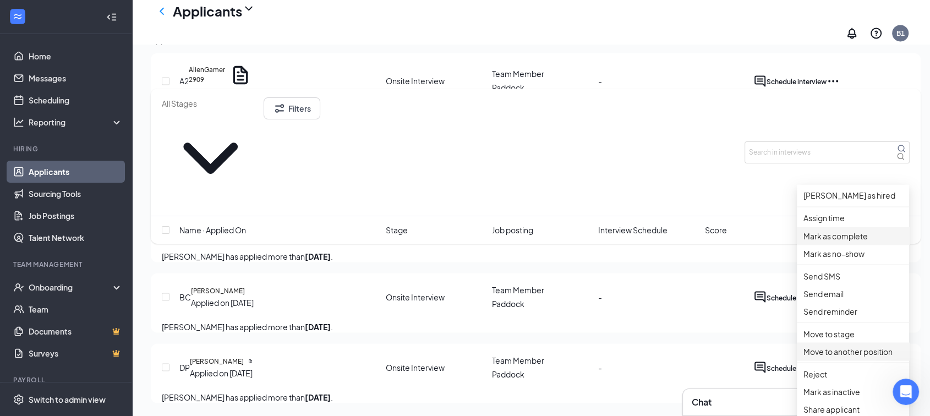
scroll to position [1994, 0]
drag, startPoint x: 819, startPoint y: 341, endPoint x: 839, endPoint y: 355, distance: 24.4
click at [819, 368] on p "Reject" at bounding box center [852, 374] width 99 height 12
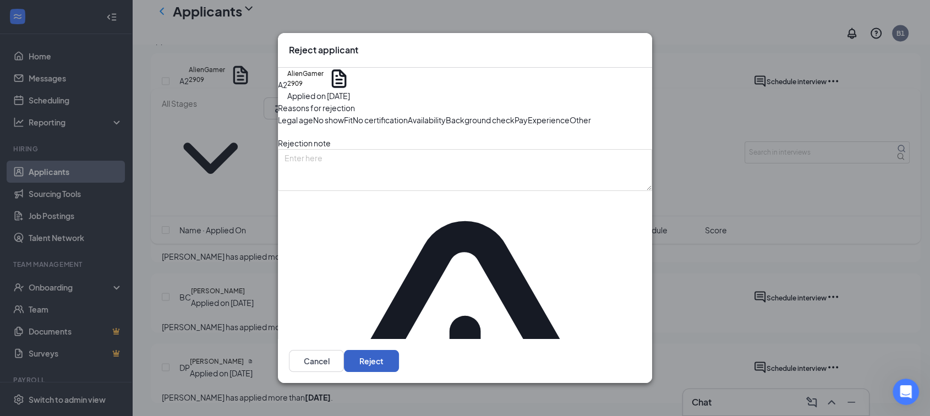
click at [399, 362] on button "Reject" at bounding box center [371, 361] width 55 height 22
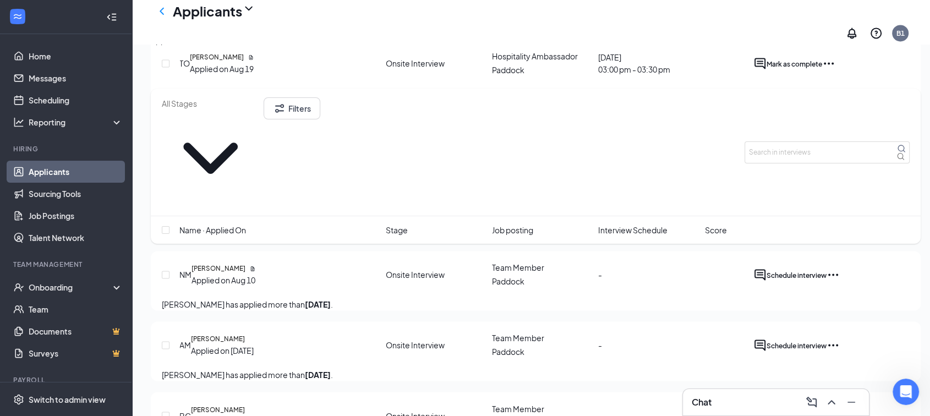
scroll to position [1689, 0]
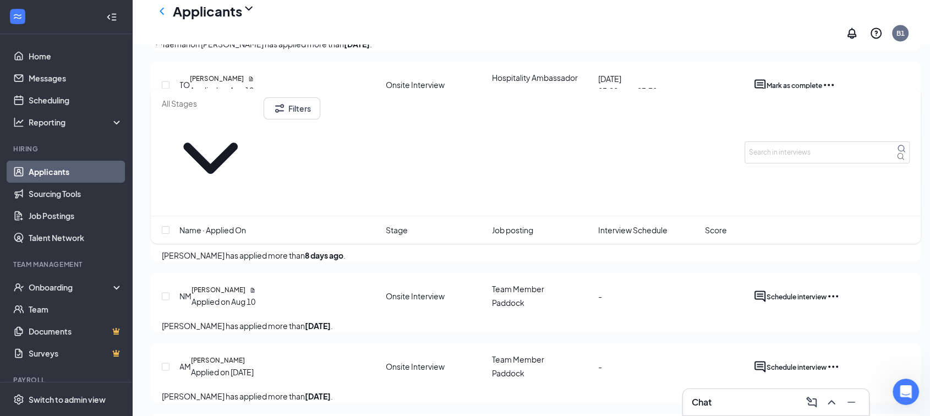
click at [838, 156] on icon "Ellipses" at bounding box center [833, 155] width 10 height 2
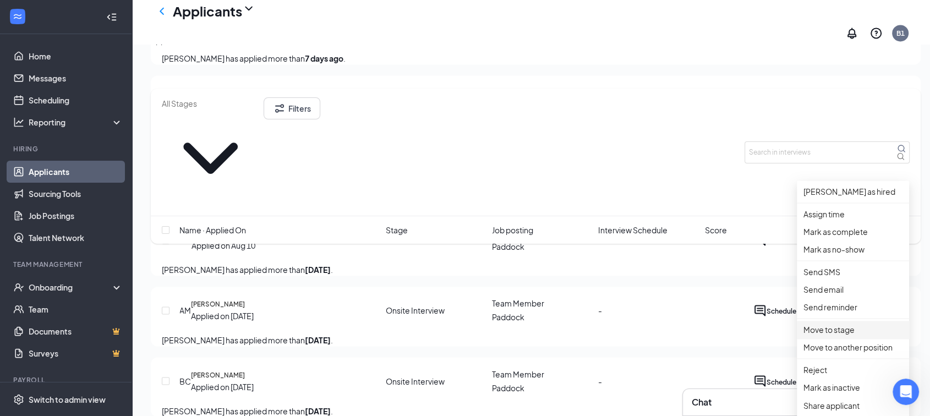
scroll to position [1872, 0]
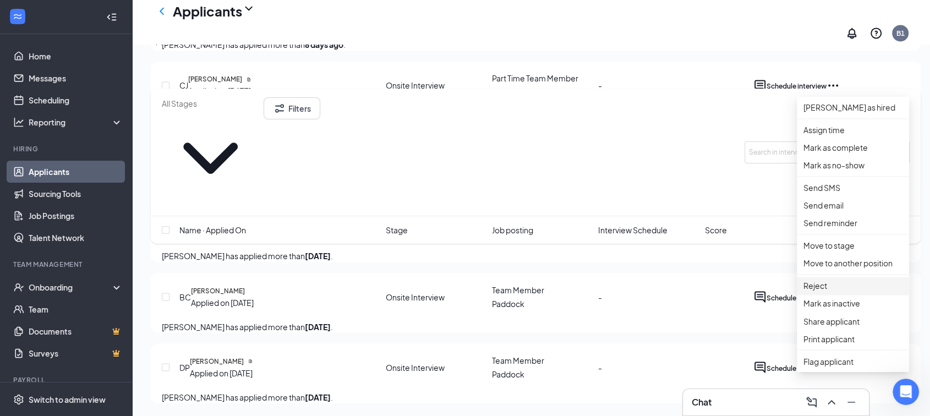
click at [819, 292] on p "Reject" at bounding box center [852, 286] width 99 height 12
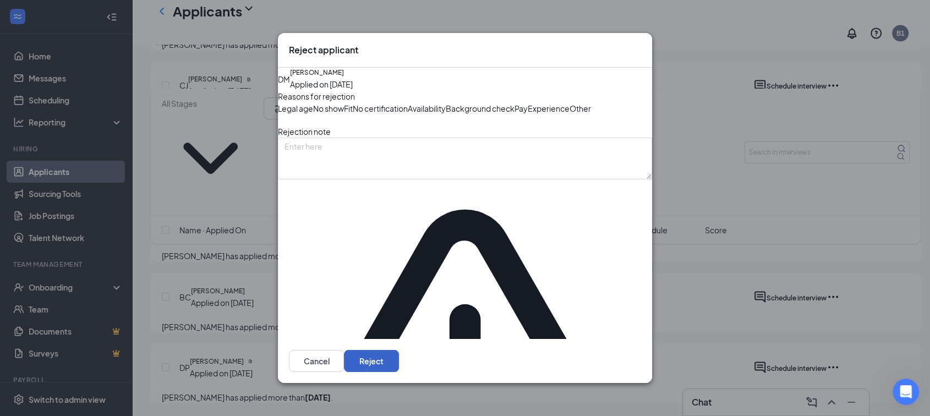
drag, startPoint x: 618, startPoint y: 359, endPoint x: 631, endPoint y: 375, distance: 19.6
click at [399, 360] on button "Reject" at bounding box center [371, 361] width 55 height 22
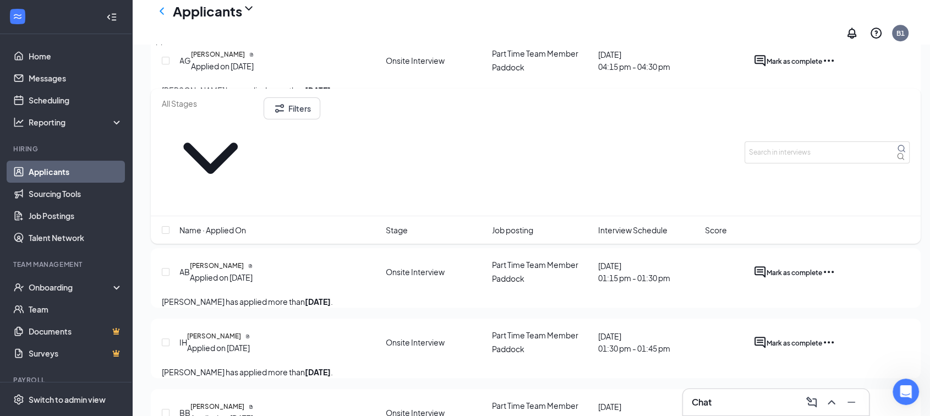
scroll to position [849, 0]
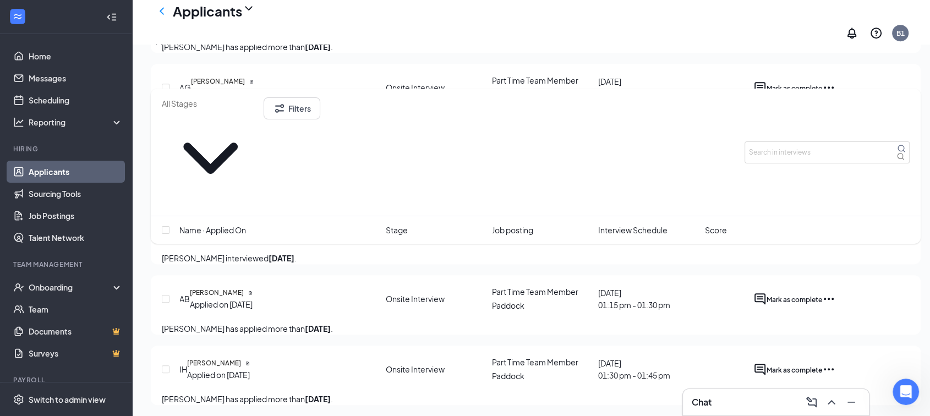
click at [835, 222] on icon "Ellipses" at bounding box center [828, 228] width 13 height 13
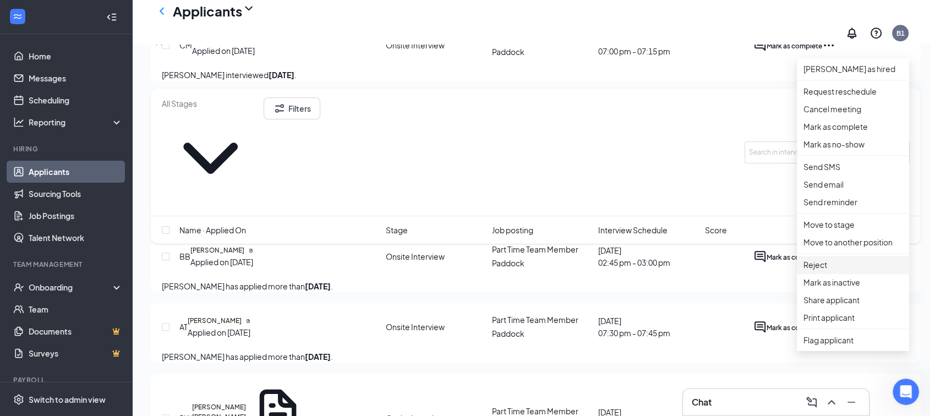
scroll to position [1093, 0]
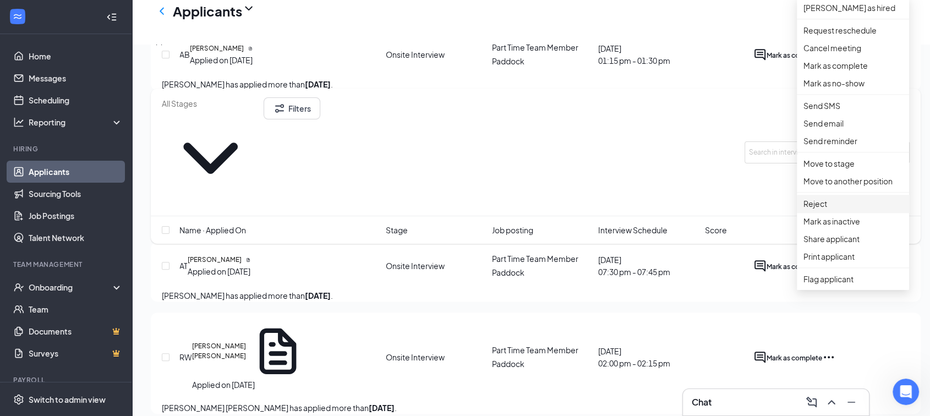
click at [819, 210] on p "Reject" at bounding box center [852, 204] width 99 height 12
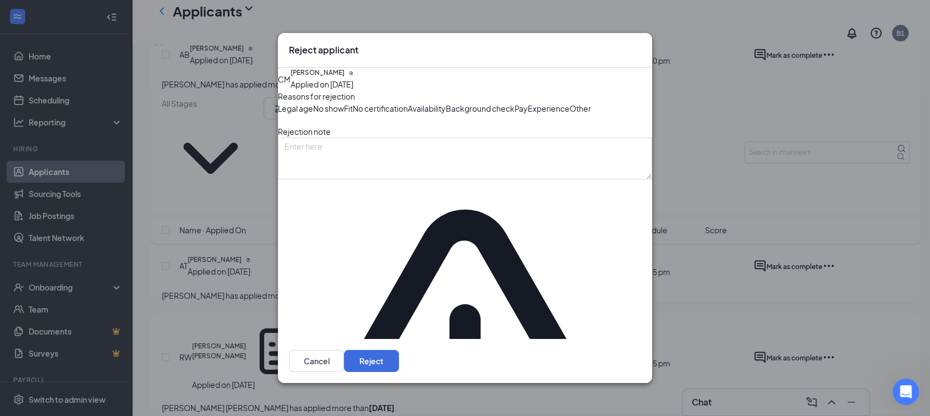
click at [344, 114] on span "No show" at bounding box center [328, 108] width 31 height 12
click at [399, 359] on button "Reject" at bounding box center [371, 361] width 55 height 22
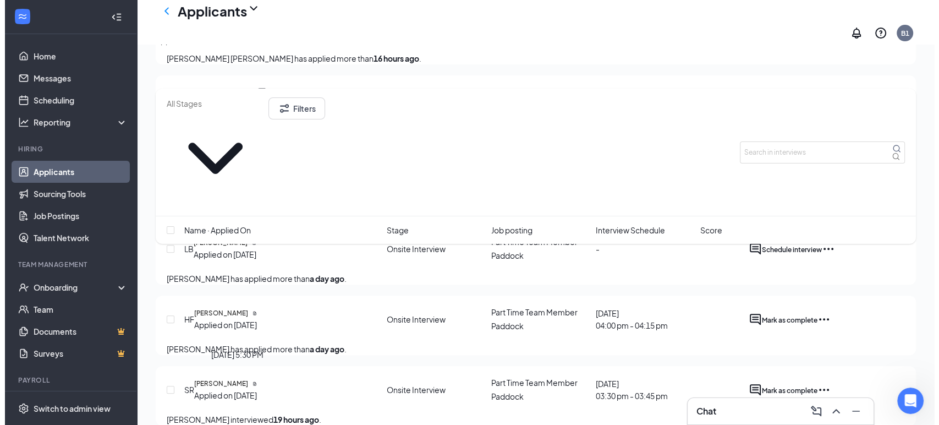
scroll to position [428, 0]
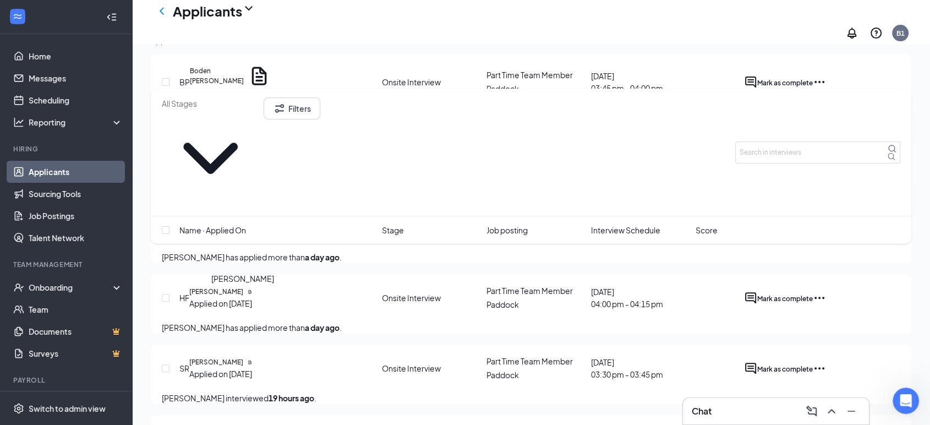
click at [232, 357] on h5 "[PERSON_NAME]" at bounding box center [216, 362] width 54 height 10
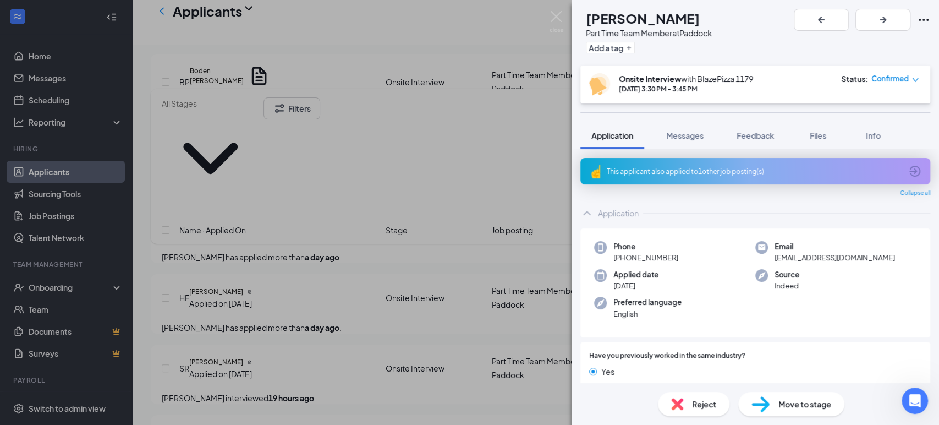
click at [681, 165] on div "This applicant also applied to 1 other job posting(s)" at bounding box center [756, 171] width 350 height 26
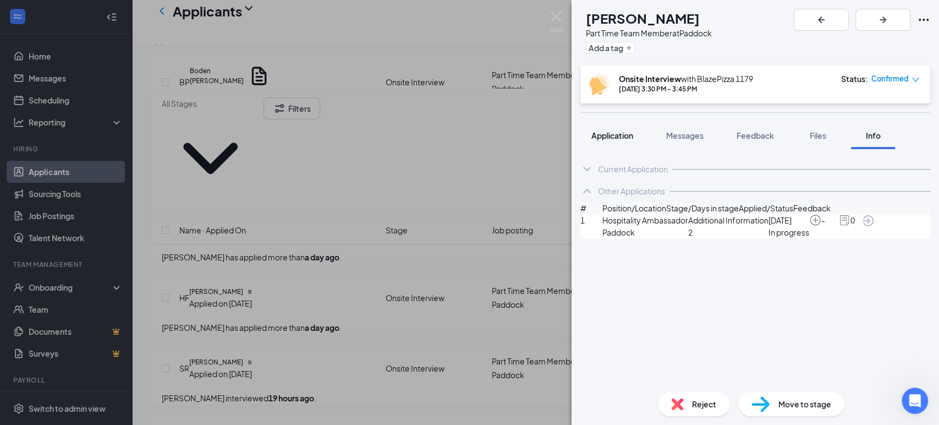
click at [603, 135] on span "Application" at bounding box center [613, 135] width 42 height 10
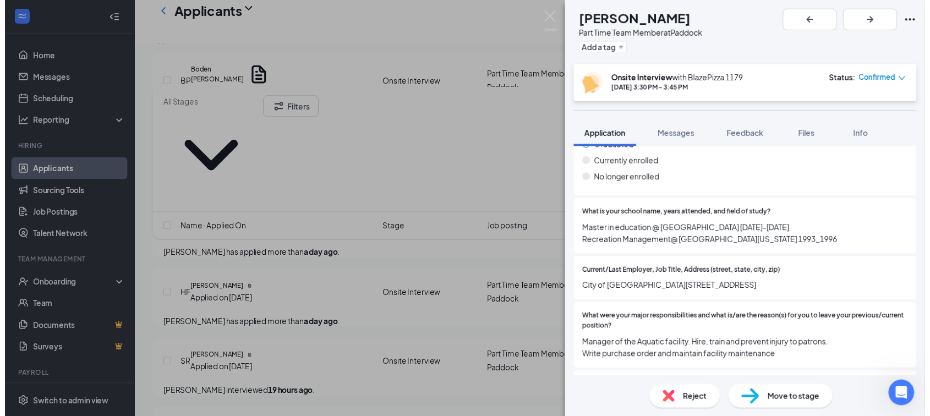
scroll to position [1191, 0]
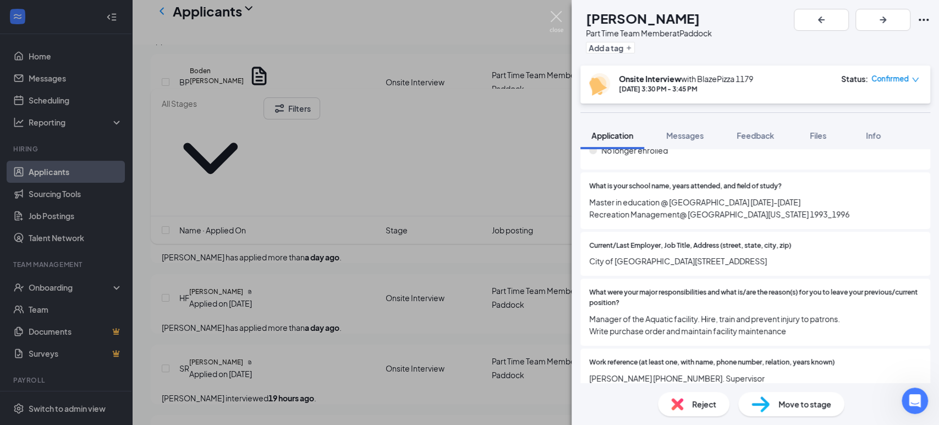
click at [558, 12] on img at bounding box center [557, 21] width 14 height 21
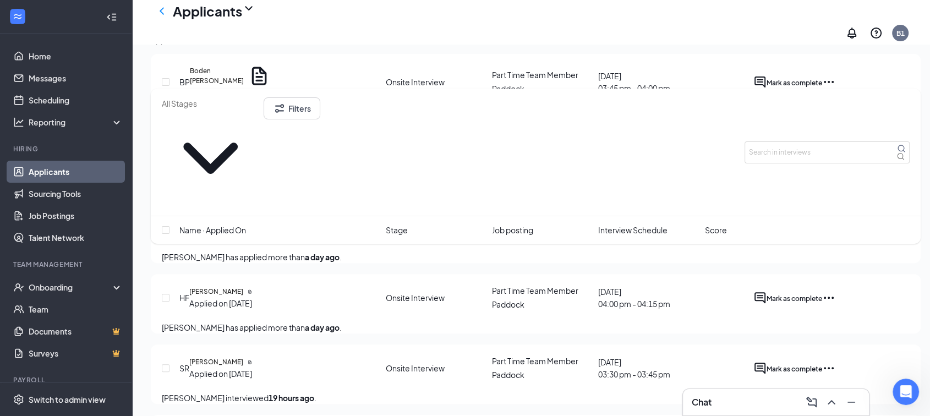
click at [353, 46] on div "Offers and hires · 114" at bounding box center [316, 40] width 73 height 12
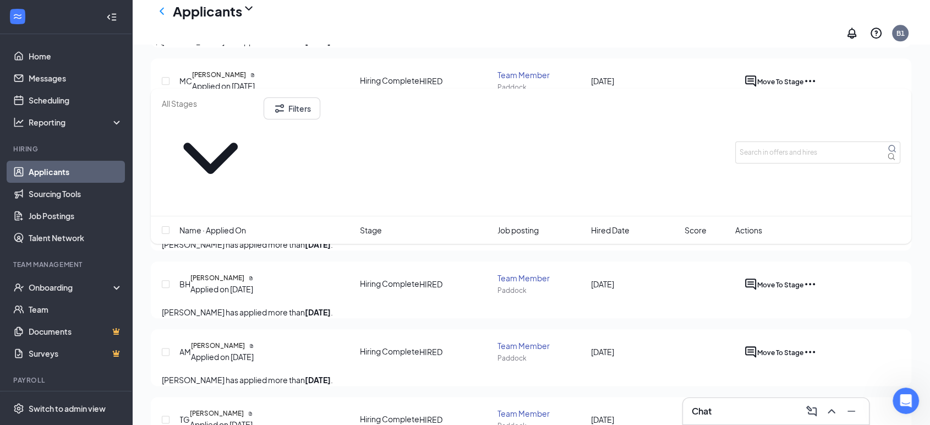
scroll to position [1467, 0]
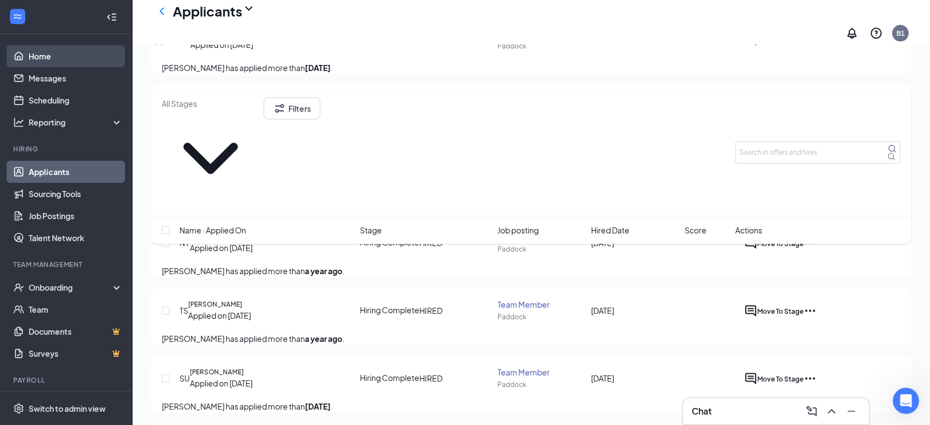
click at [29, 53] on link "Home" at bounding box center [76, 56] width 94 height 22
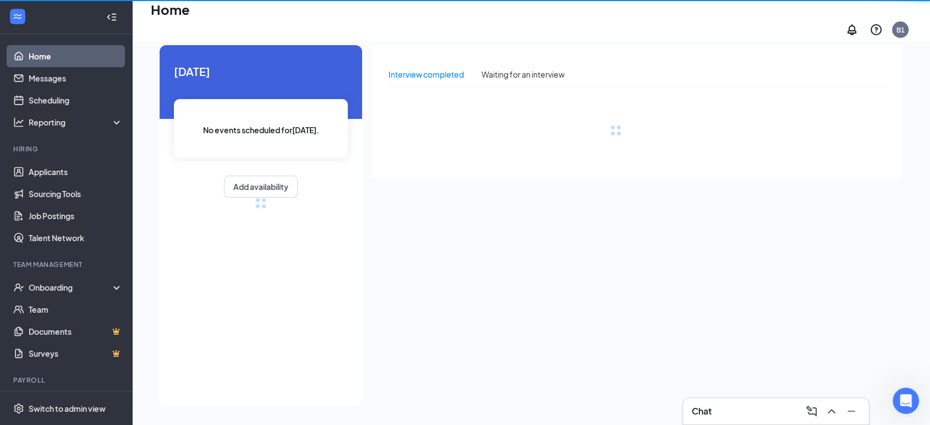
scroll to position [23, 0]
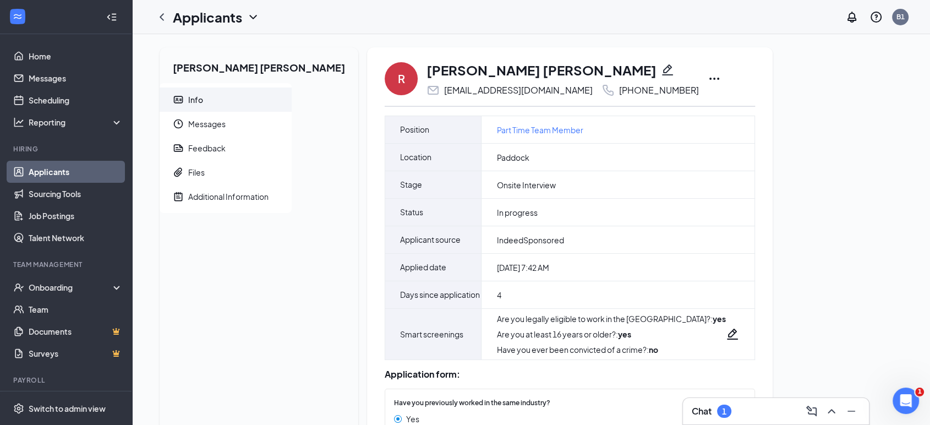
click at [708, 78] on icon "Ellipses" at bounding box center [714, 78] width 13 height 13
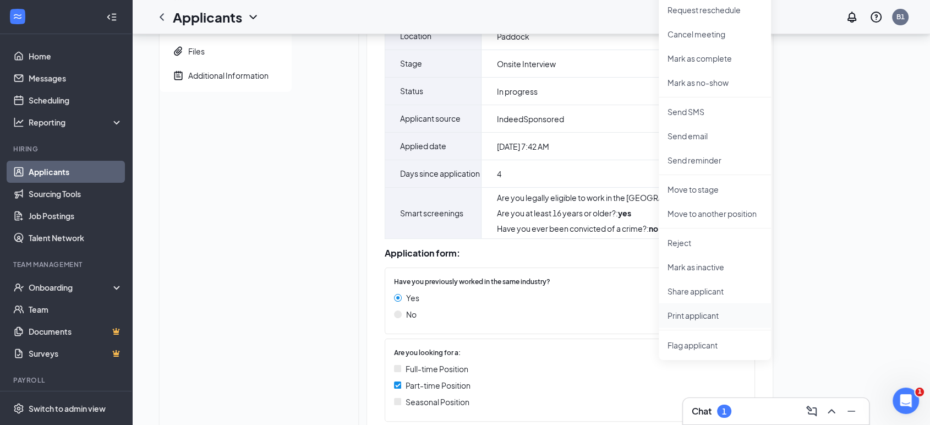
scroll to position [122, 0]
click at [667, 316] on p "Print applicant" at bounding box center [714, 314] width 95 height 11
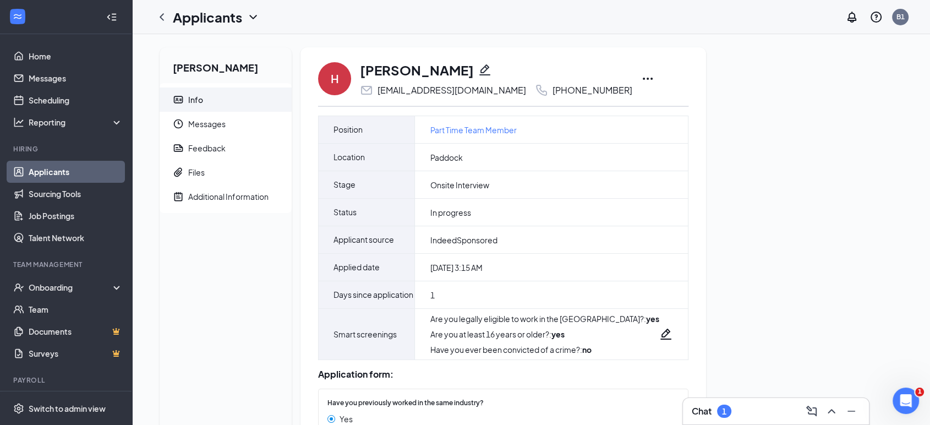
click at [641, 77] on icon "Ellipses" at bounding box center [647, 78] width 13 height 13
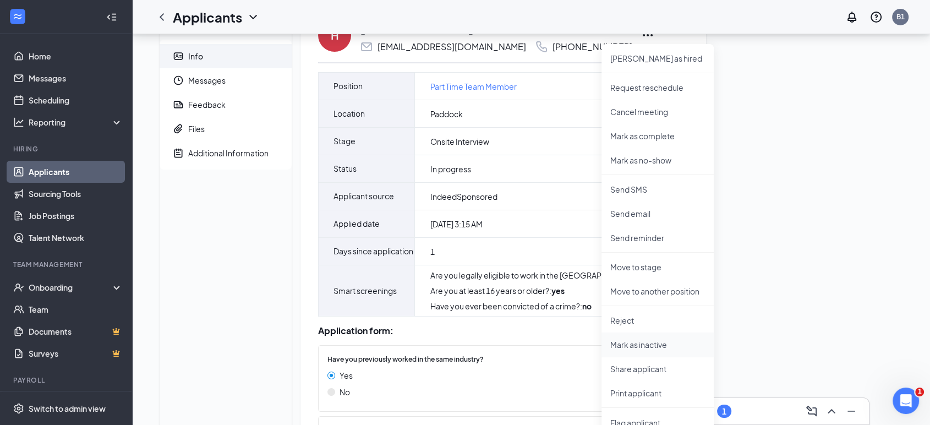
scroll to position [183, 0]
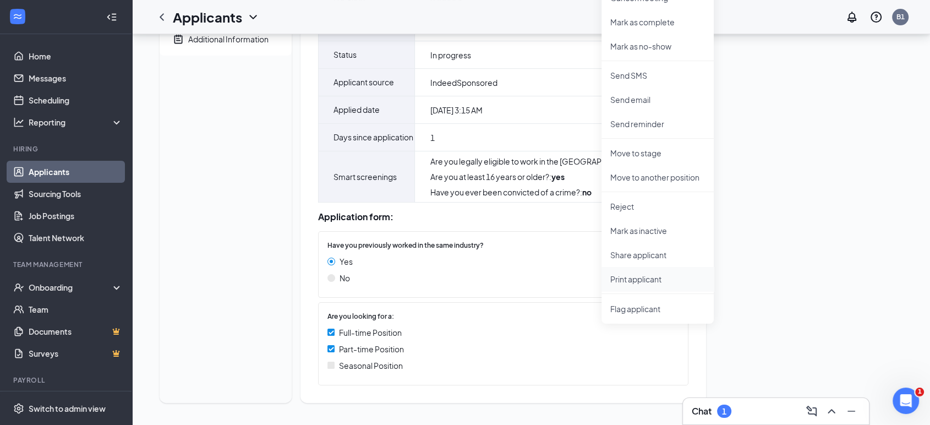
click at [635, 273] on p "Print applicant" at bounding box center [657, 278] width 95 height 11
